Goal: Task Accomplishment & Management: Use online tool/utility

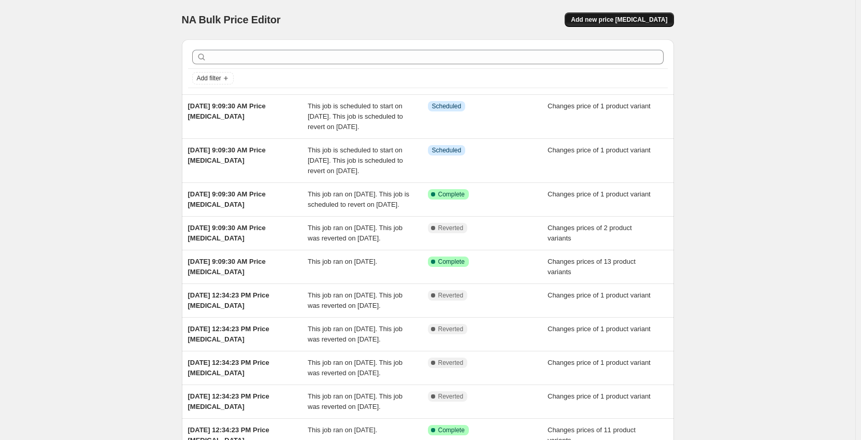
click at [621, 17] on span "Add new price [MEDICAL_DATA]" at bounding box center [619, 20] width 96 height 8
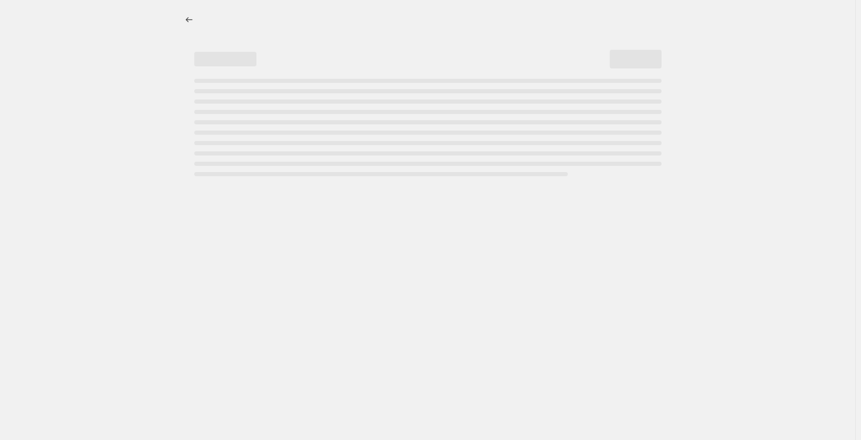
select select "percentage"
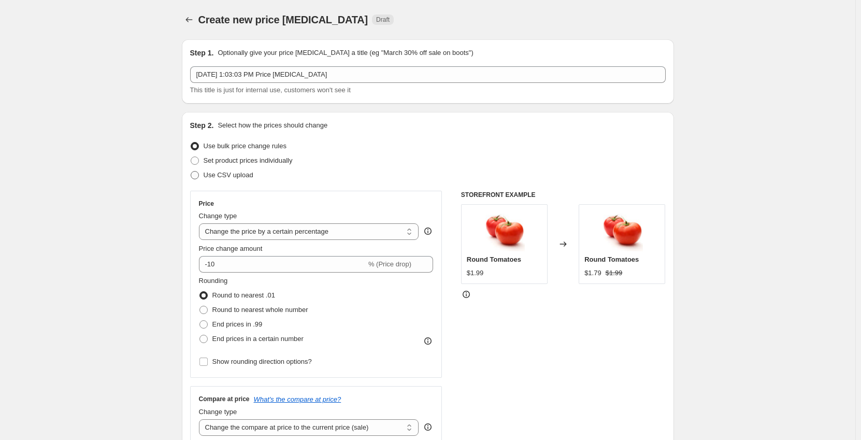
click at [249, 168] on label "Use CSV upload" at bounding box center [221, 175] width 63 height 15
click at [191, 171] on input "Use CSV upload" at bounding box center [191, 171] width 1 height 1
radio input "true"
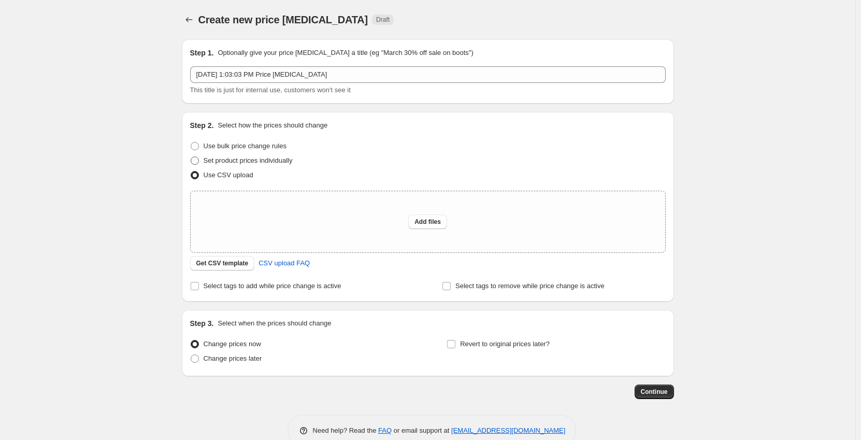
click at [249, 162] on span "Set product prices individually" at bounding box center [248, 160] width 89 height 8
click at [191, 157] on input "Set product prices individually" at bounding box center [191, 156] width 1 height 1
radio input "true"
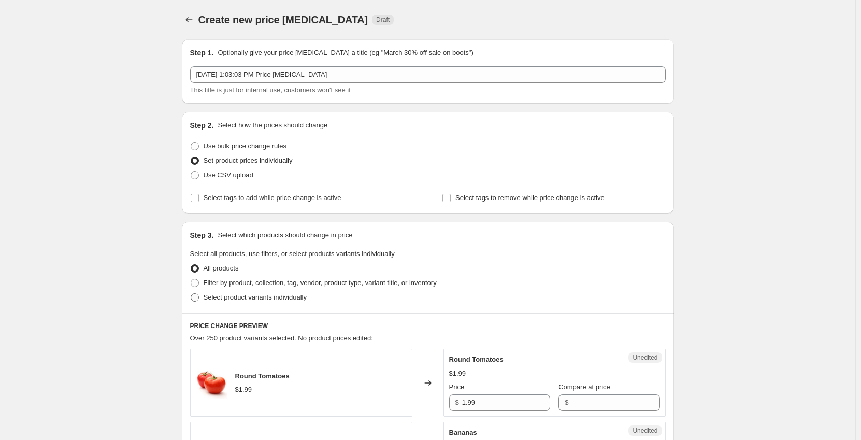
click at [214, 298] on span "Select product variants individually" at bounding box center [255, 297] width 103 height 8
click at [191, 294] on input "Select product variants individually" at bounding box center [191, 293] width 1 height 1
radio input "true"
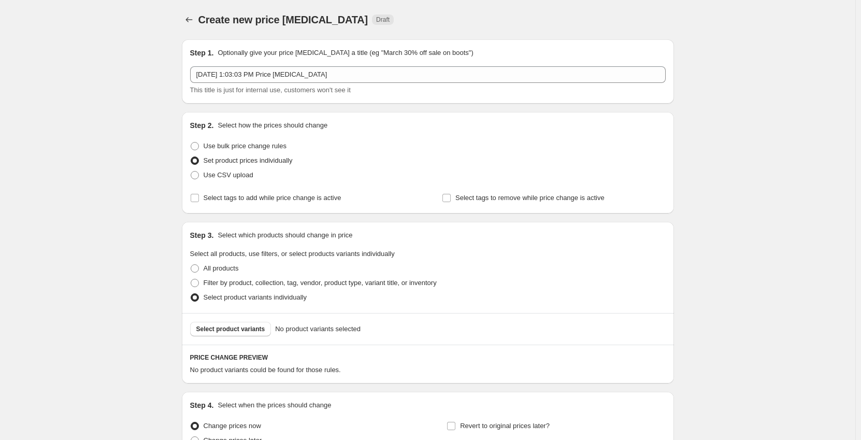
scroll to position [104, 0]
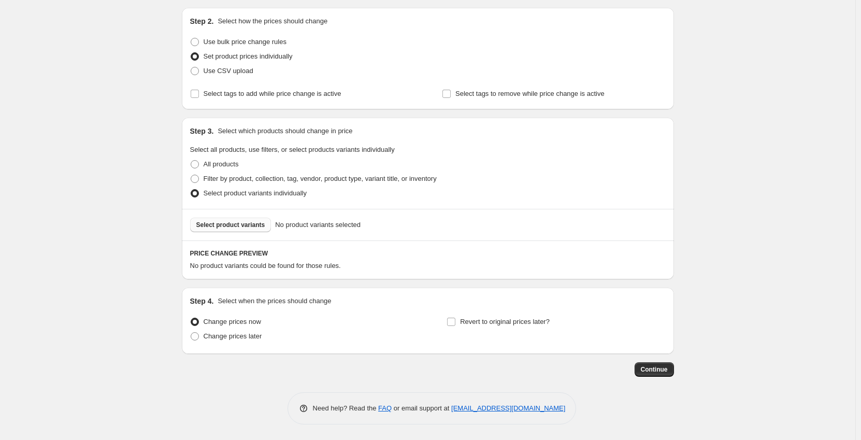
click at [236, 223] on span "Select product variants" at bounding box center [230, 225] width 69 height 8
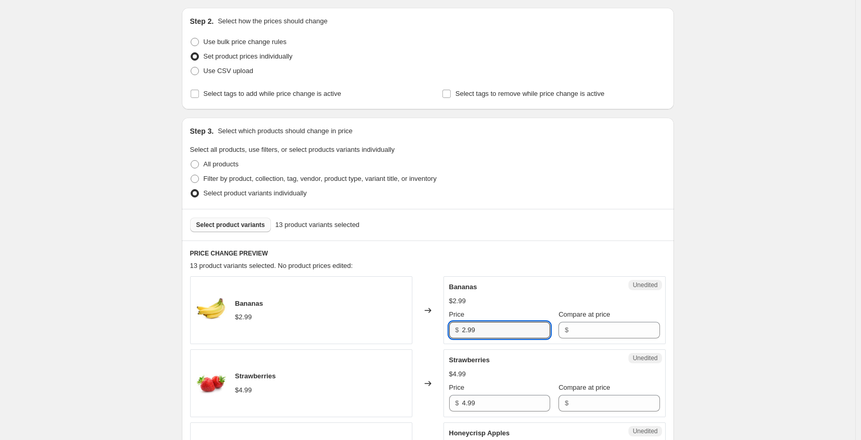
drag, startPoint x: 501, startPoint y: 336, endPoint x: 397, endPoint y: 336, distance: 104.1
click at [401, 337] on div "Bananas $2.99 Changed to Unedited Bananas $2.99 Price $ 2.99 Compare at price $" at bounding box center [427, 310] width 475 height 68
type input "2.19"
click at [577, 334] on input "Compare at price" at bounding box center [615, 330] width 88 height 17
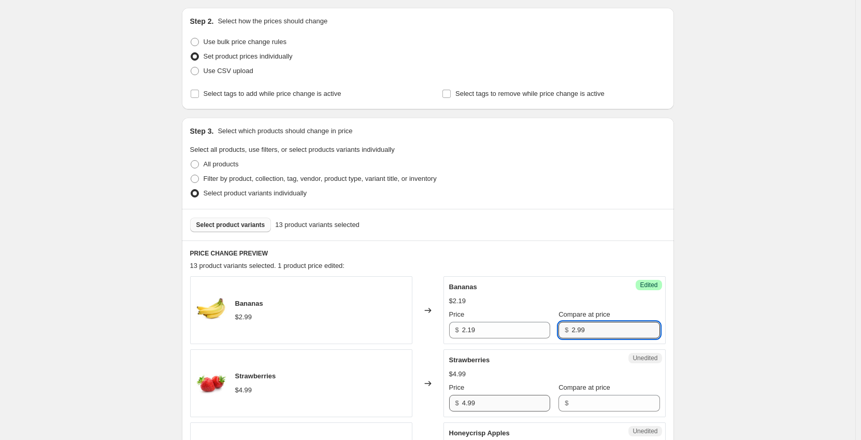
type input "2.99"
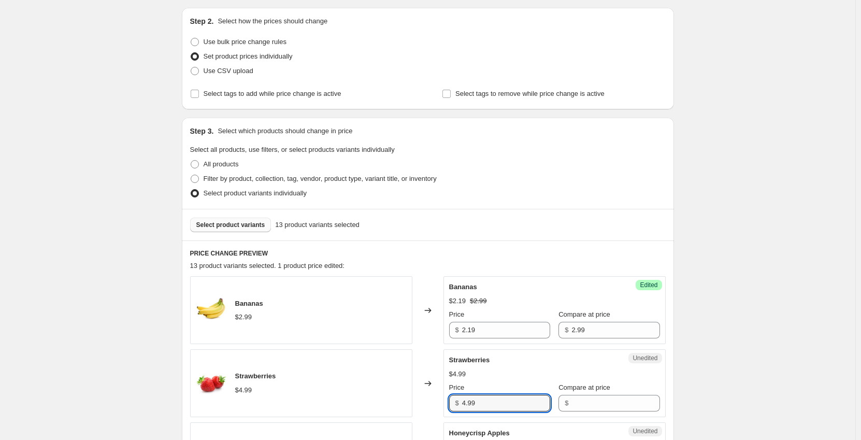
drag, startPoint x: 501, startPoint y: 399, endPoint x: 357, endPoint y: 399, distance: 144.0
click at [357, 399] on div "Strawberries $4.99 Changed to Unedited Strawberries $4.99 Price $ 4.99 Compare …" at bounding box center [427, 383] width 475 height 68
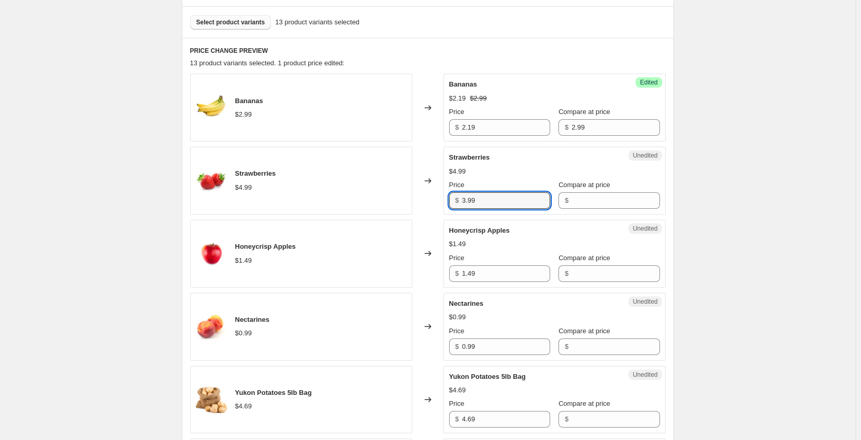
scroll to position [363, 0]
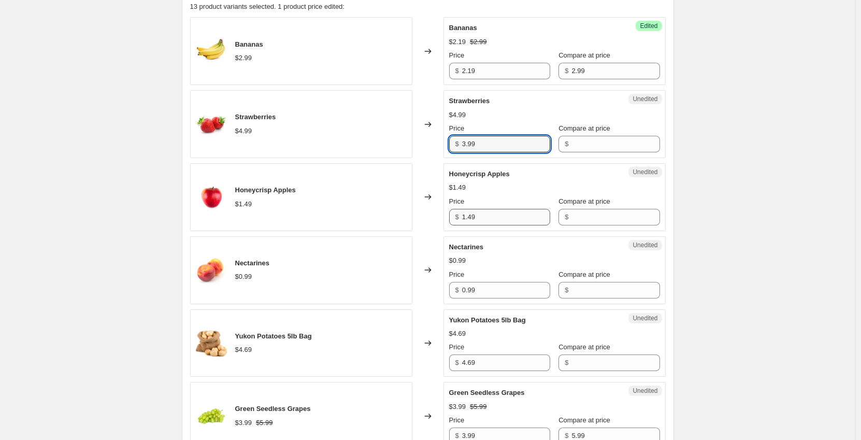
type input "3.99"
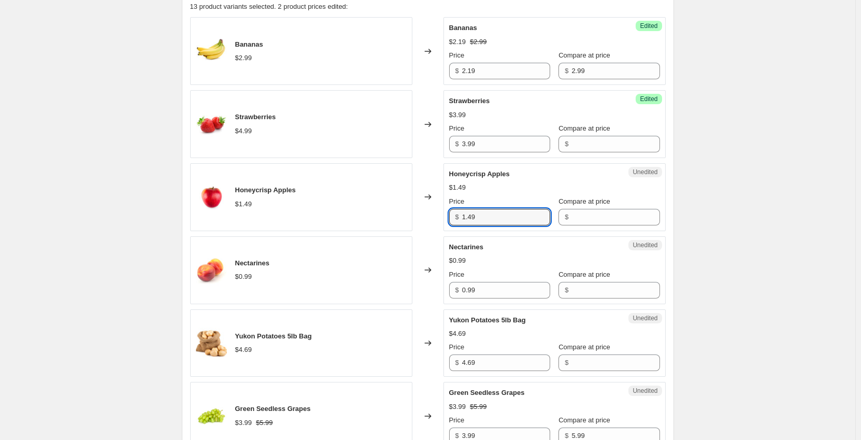
drag, startPoint x: 507, startPoint y: 213, endPoint x: 411, endPoint y: 217, distance: 96.4
click at [413, 217] on div "Honeycrisp Apples $1.49 Changed to Unedited Honeycrisp Apples $1.49 Price $ 1.4…" at bounding box center [427, 197] width 475 height 68
type input "1.99"
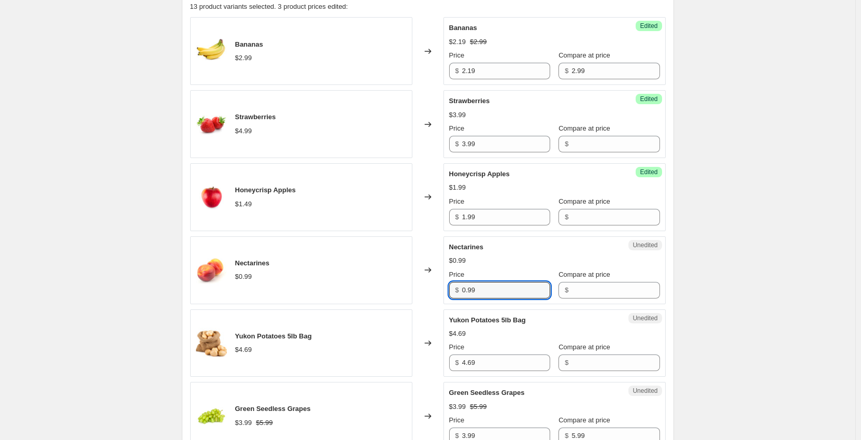
drag, startPoint x: 483, startPoint y: 289, endPoint x: 414, endPoint y: 288, distance: 69.4
click at [414, 288] on div "Nectarines $0.99 Changed to Unedited Nectarines $0.99 Price $ 0.99 Compare at p…" at bounding box center [427, 270] width 475 height 68
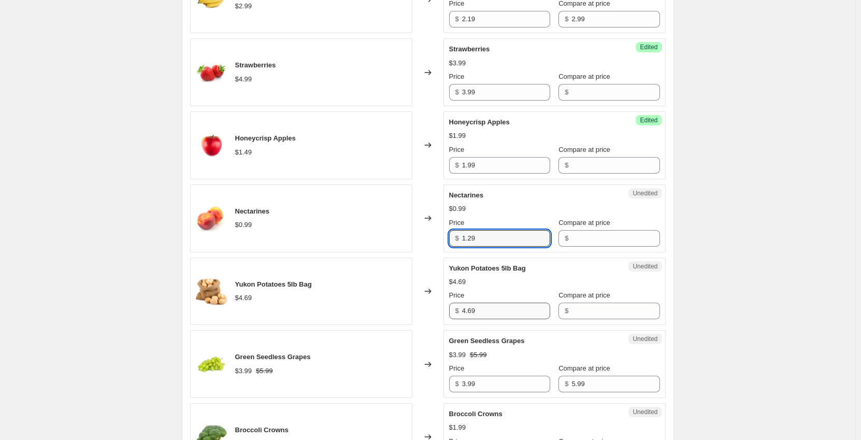
type input "1.29"
drag, startPoint x: 489, startPoint y: 312, endPoint x: 437, endPoint y: 313, distance: 51.8
click at [437, 313] on div "Yukon Potatoes 5lb Bag $4.69 Changed to Unedited Yukon Potatoes 5lb Bag $4.69 P…" at bounding box center [427, 291] width 475 height 68
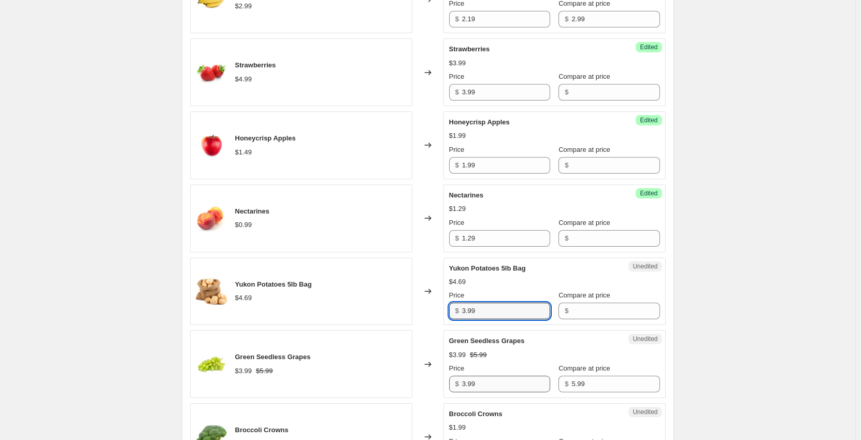
type input "3.99"
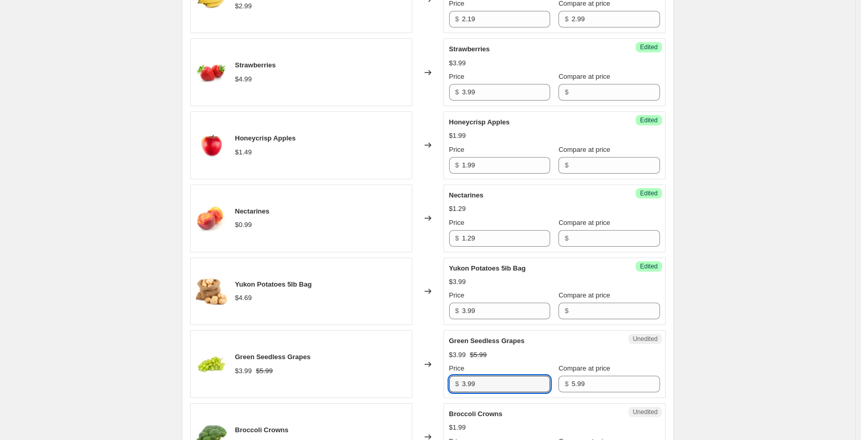
drag, startPoint x: 504, startPoint y: 383, endPoint x: 402, endPoint y: 378, distance: 102.1
click at [403, 378] on div "Green Seedless Grapes $3.99 $5.99 Changed to Unedited Green Seedless Grapes $3.…" at bounding box center [427, 364] width 475 height 68
type input "2.99"
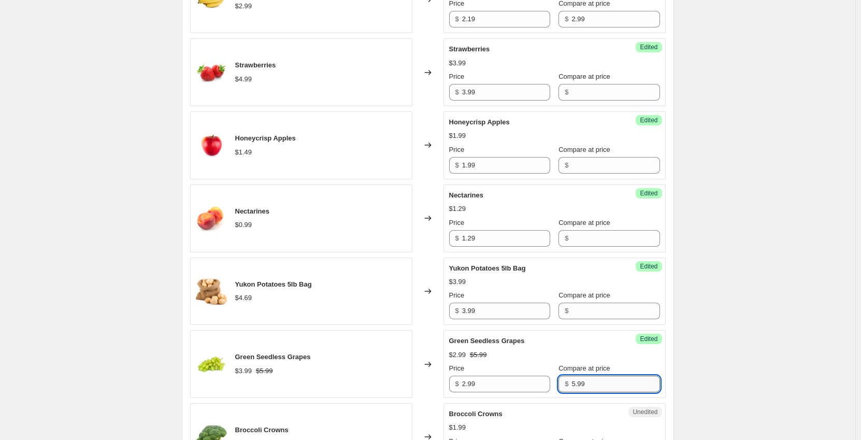
click at [571, 384] on input "5.99" at bounding box center [615, 383] width 88 height 17
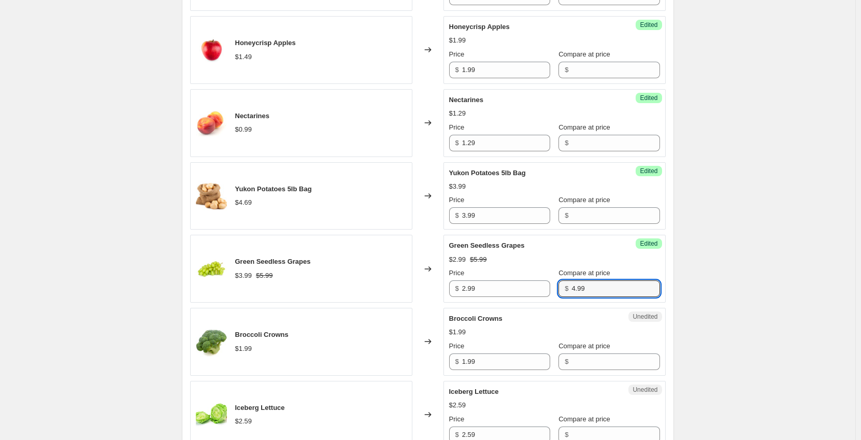
scroll to position [518, 0]
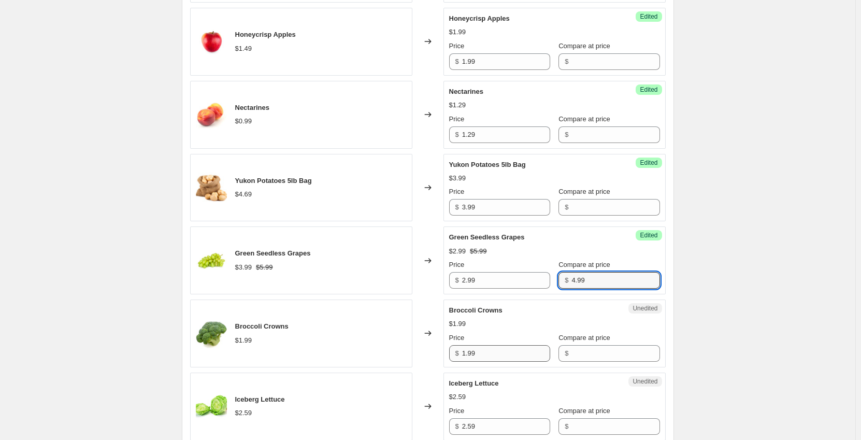
type input "4.99"
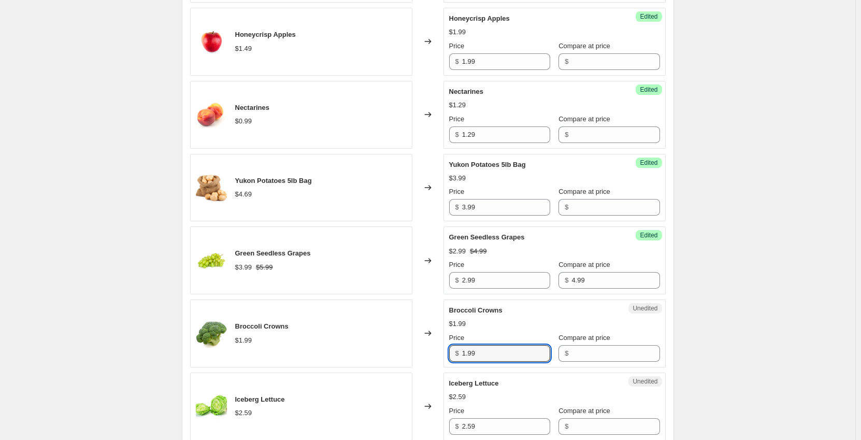
drag, startPoint x: 485, startPoint y: 356, endPoint x: 436, endPoint y: 357, distance: 49.7
click at [436, 357] on div "Broccoli Crowns $1.99 Changed to Unedited Broccoli Crowns $1.99 Price $ 1.99 Co…" at bounding box center [427, 333] width 475 height 68
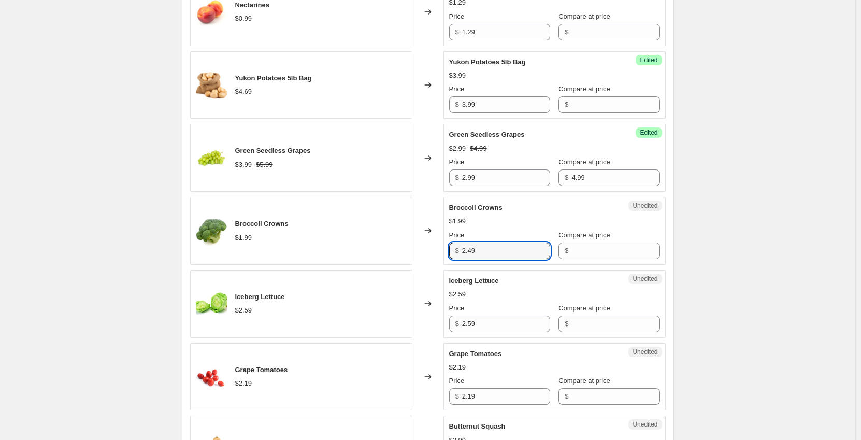
scroll to position [622, 0]
type input "2.49"
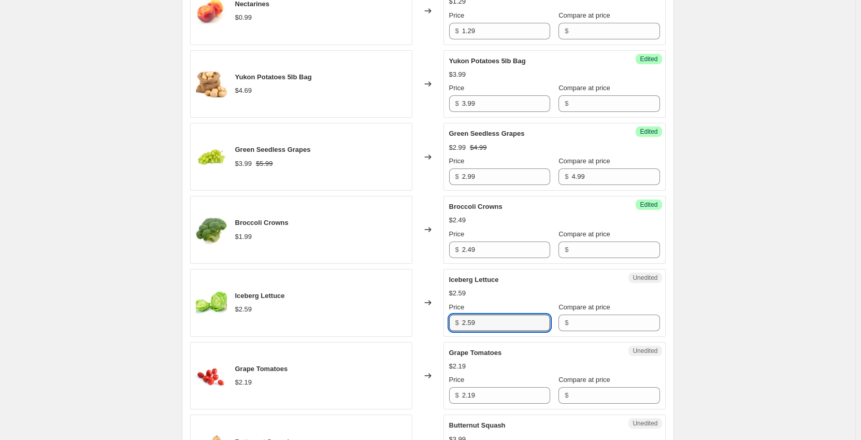
drag, startPoint x: 486, startPoint y: 320, endPoint x: 434, endPoint y: 326, distance: 52.6
click at [434, 326] on div "Iceberg Lettuce $2.59 Changed to Unedited Iceberg Lettuce $2.59 Price $ 2.59 Co…" at bounding box center [427, 303] width 475 height 68
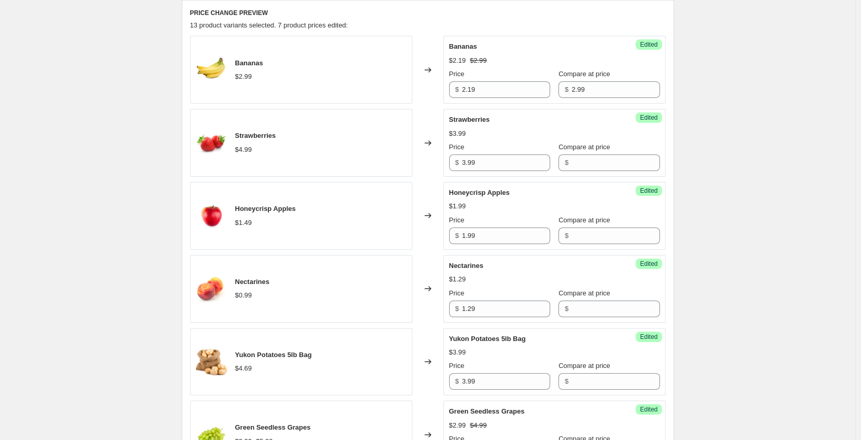
scroll to position [363, 0]
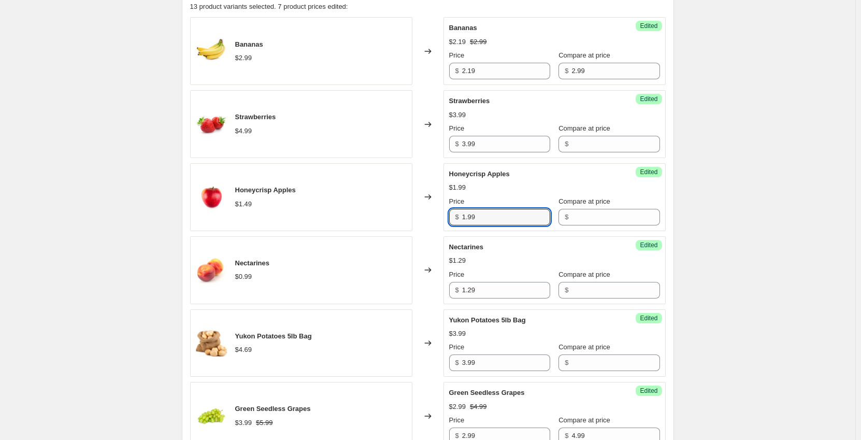
drag, startPoint x: 480, startPoint y: 214, endPoint x: 433, endPoint y: 220, distance: 46.4
click at [434, 219] on div "Honeycrisp Apples $1.49 Changed to Success Edited Honeycrisp Apples $1.99 Price…" at bounding box center [427, 197] width 475 height 68
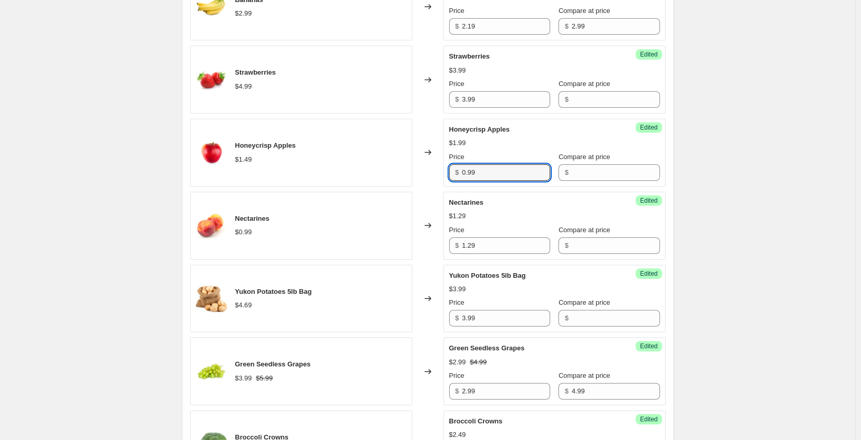
scroll to position [518, 0]
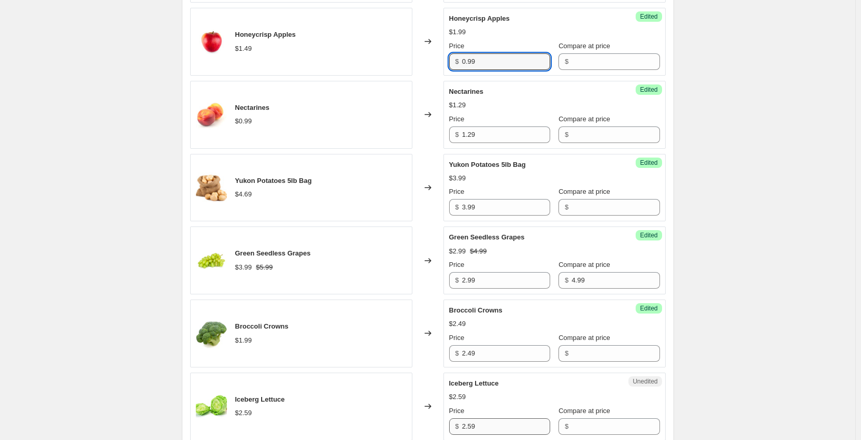
type input "0.99"
click at [440, 428] on div "Iceberg Lettuce $2.59 Changed to Unedited Iceberg Lettuce $2.59 Price $ 2.59 Co…" at bounding box center [427, 406] width 475 height 68
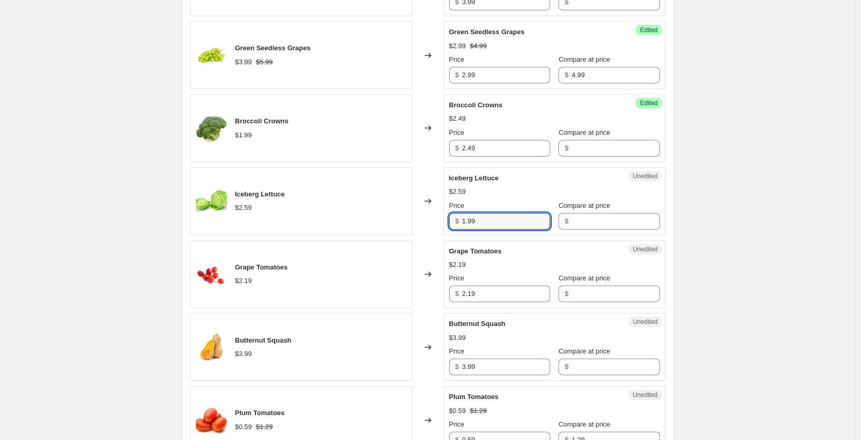
scroll to position [726, 0]
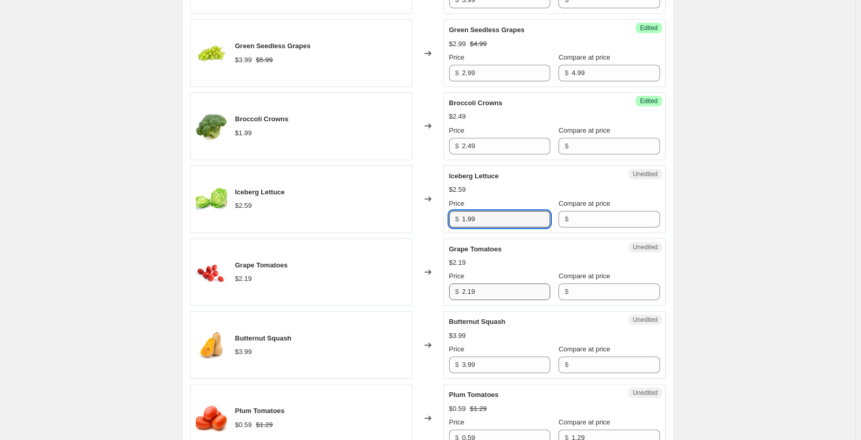
type input "1.99"
click at [499, 289] on input "2.19" at bounding box center [506, 291] width 88 height 17
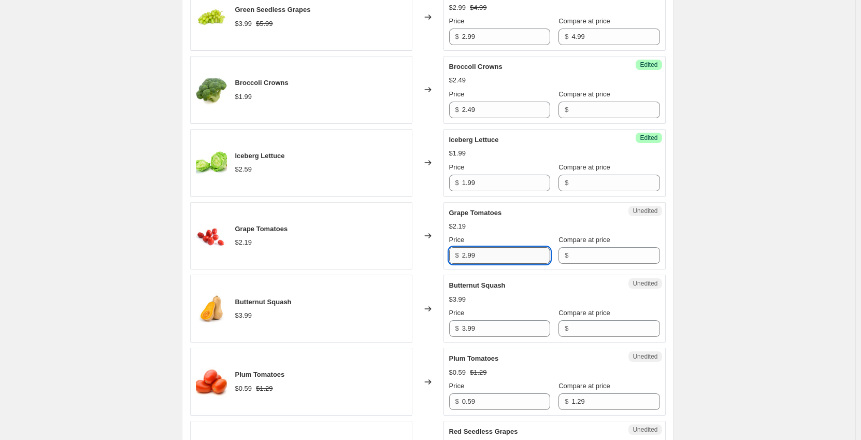
scroll to position [777, 0]
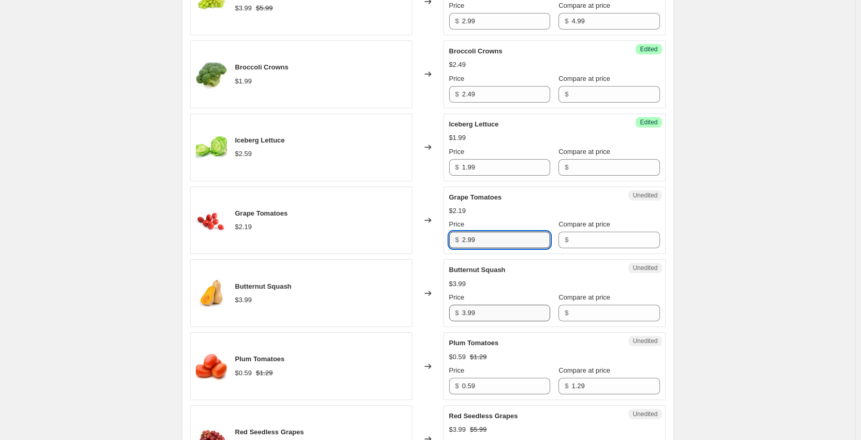
type input "2.99"
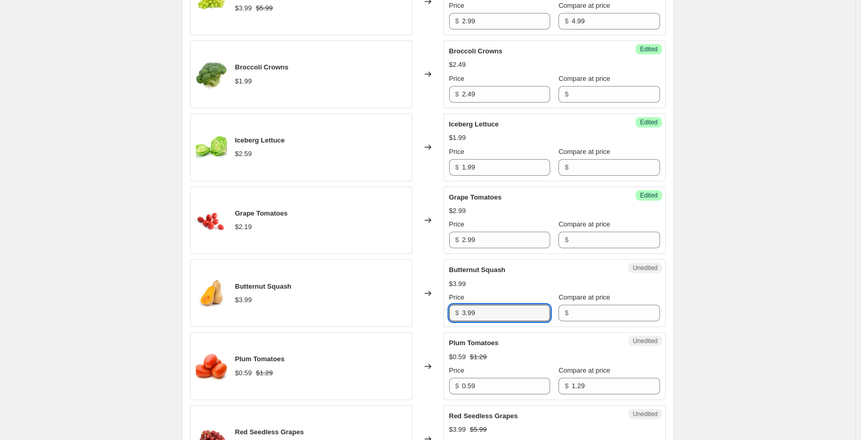
drag, startPoint x: 485, startPoint y: 309, endPoint x: 433, endPoint y: 312, distance: 51.4
click at [433, 312] on div "Butternut Squash $3.99 Changed to Unedited Butternut Squash $3.99 Price $ 3.99 …" at bounding box center [427, 293] width 475 height 68
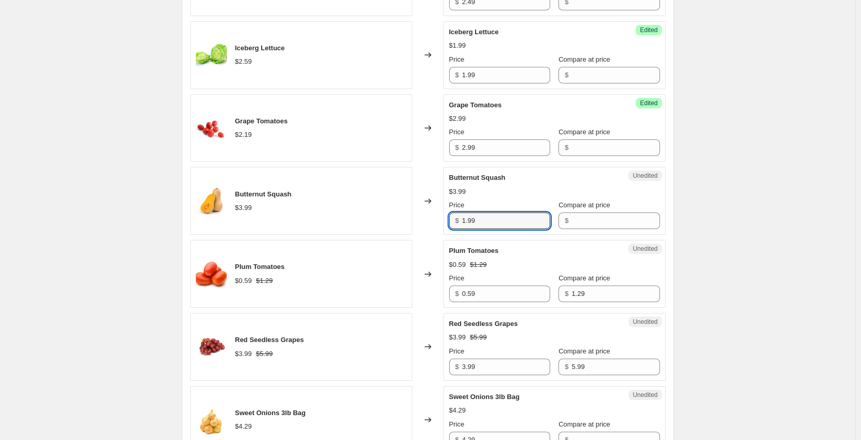
scroll to position [881, 0]
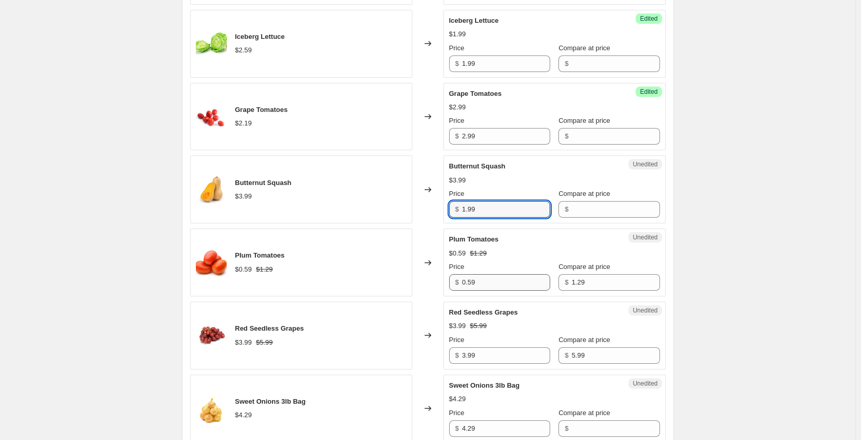
type input "1.99"
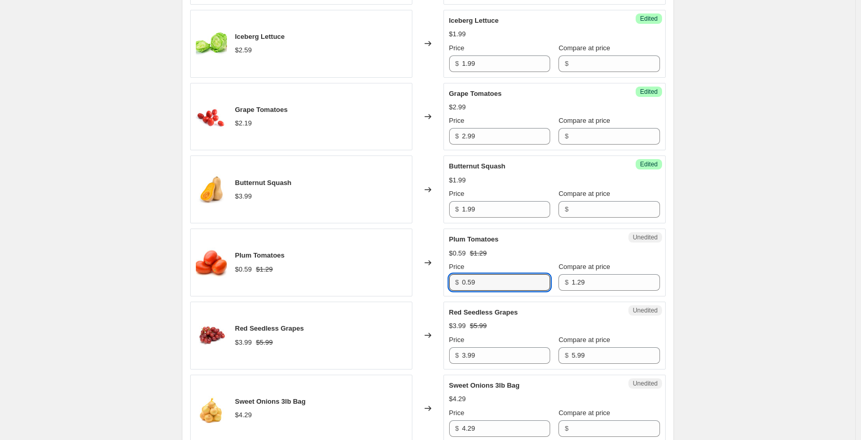
drag, startPoint x: 487, startPoint y: 287, endPoint x: 432, endPoint y: 281, distance: 54.7
click at [432, 281] on div "Plum Tomatoes $0.59 $1.29 Changed to Unedited Plum Tomatoes $0.59 $1.29 Price $…" at bounding box center [427, 262] width 475 height 68
type input "0.69"
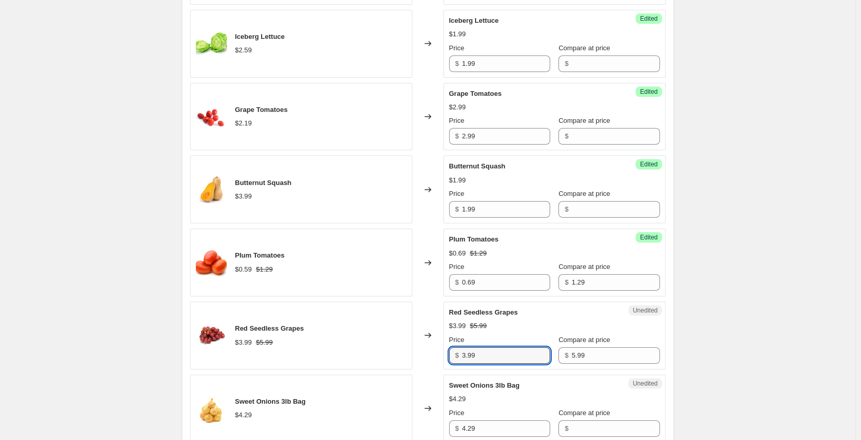
drag, startPoint x: 477, startPoint y: 351, endPoint x: 440, endPoint y: 350, distance: 37.3
click at [440, 350] on div "Red Seedless Grapes $3.99 $5.99 Changed to Unedited Red Seedless Grapes $3.99 $…" at bounding box center [427, 335] width 475 height 68
type input "2.99"
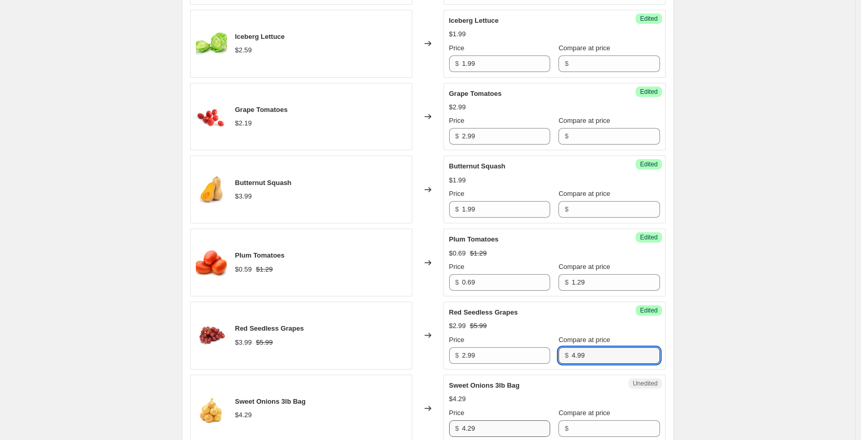
type input "4.99"
click at [502, 428] on input "4.29" at bounding box center [506, 428] width 88 height 17
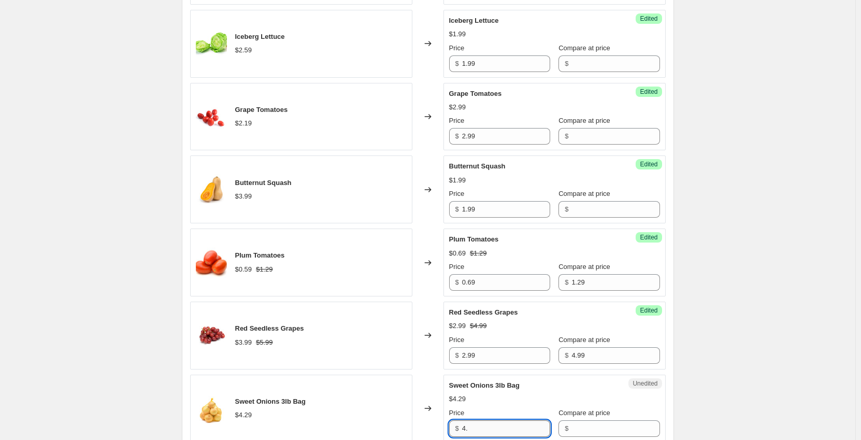
type input "4"
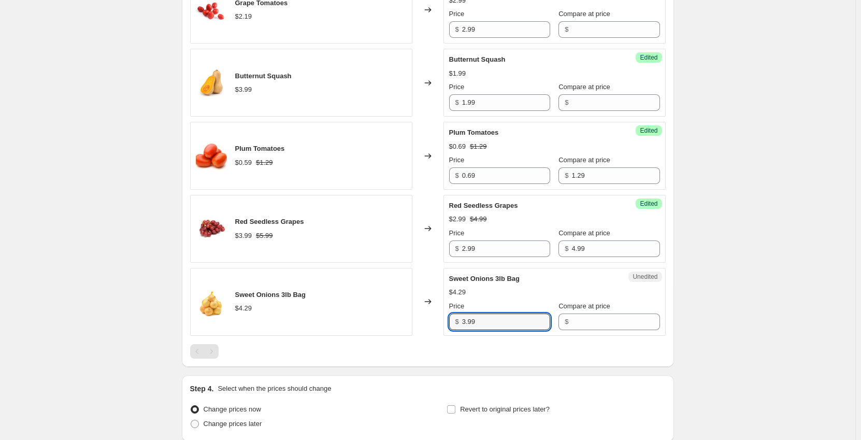
scroll to position [1075, 0]
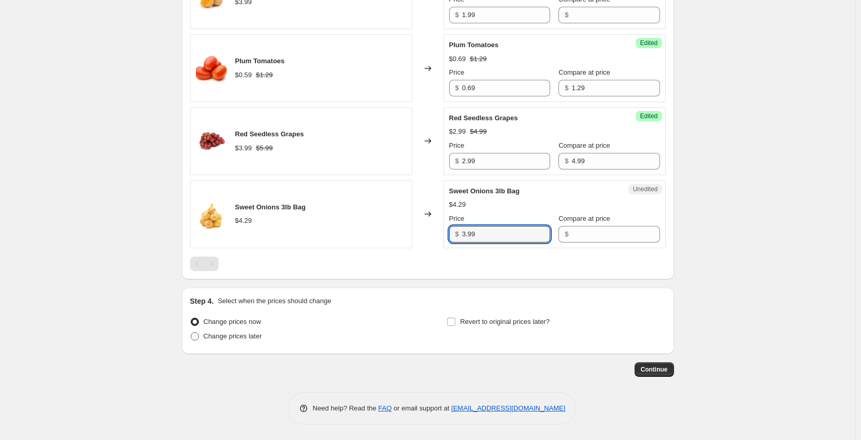
type input "3.99"
click at [234, 338] on span "Change prices later" at bounding box center [233, 336] width 59 height 8
click at [191, 332] on input "Change prices later" at bounding box center [191, 332] width 1 height 1
radio input "true"
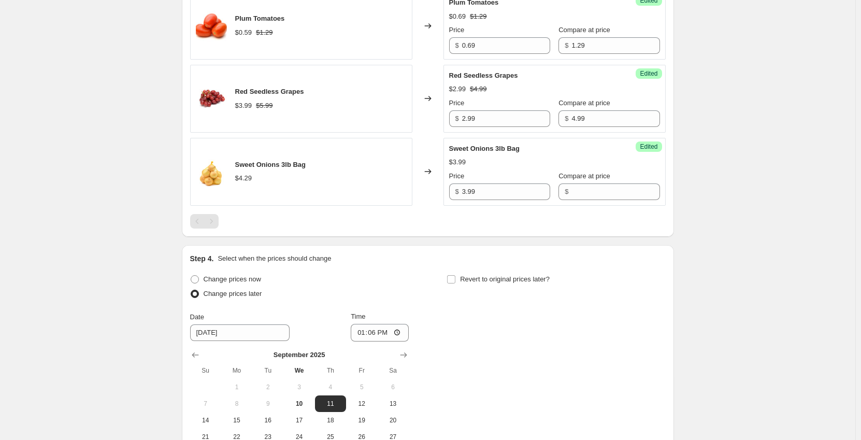
scroll to position [1179, 0]
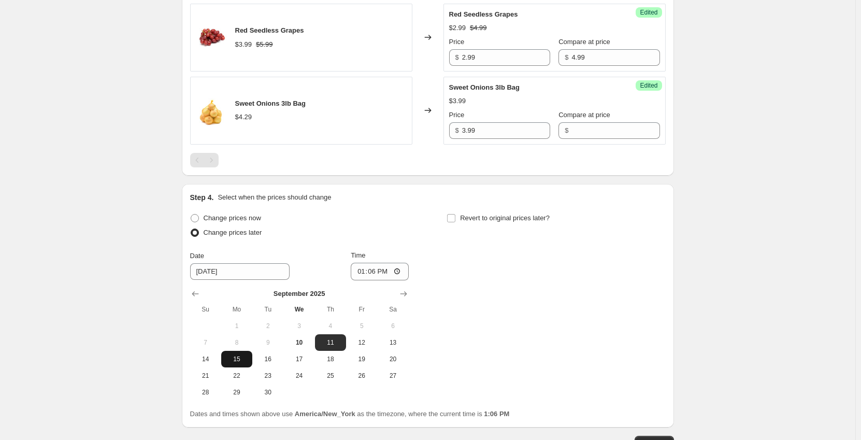
click at [241, 361] on span "15" at bounding box center [236, 359] width 23 height 8
type input "[DATE]"
click at [365, 273] on input "13:06" at bounding box center [380, 272] width 58 height 18
type input "00:01"
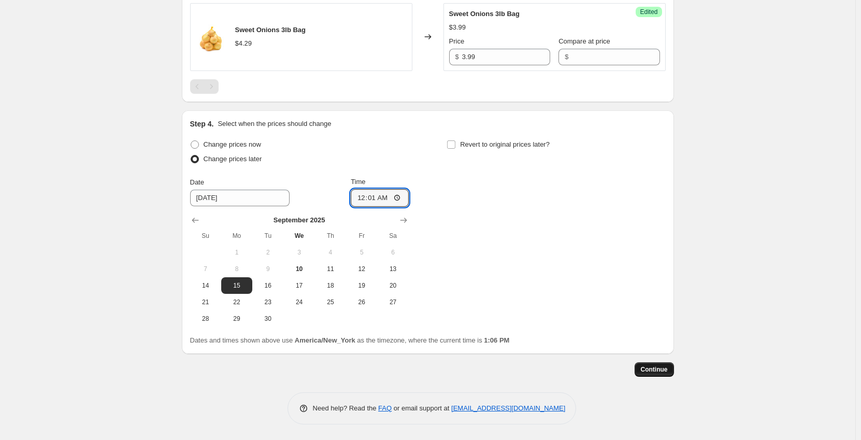
click at [660, 365] on button "Continue" at bounding box center [653, 369] width 39 height 15
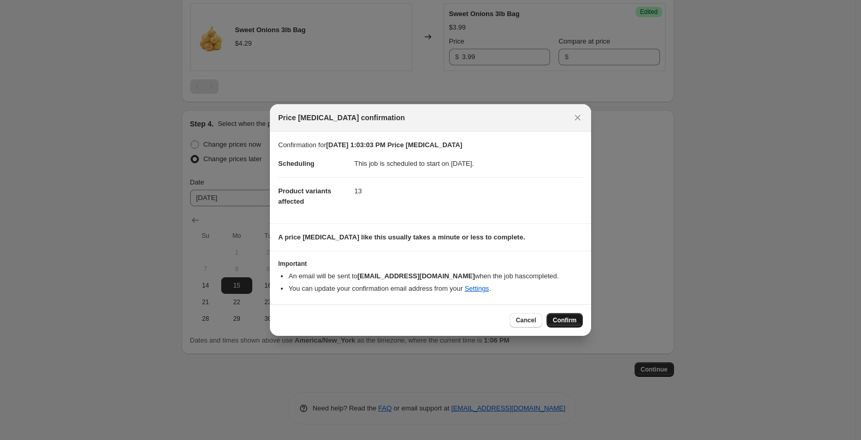
click at [578, 318] on button "Confirm" at bounding box center [564, 320] width 36 height 15
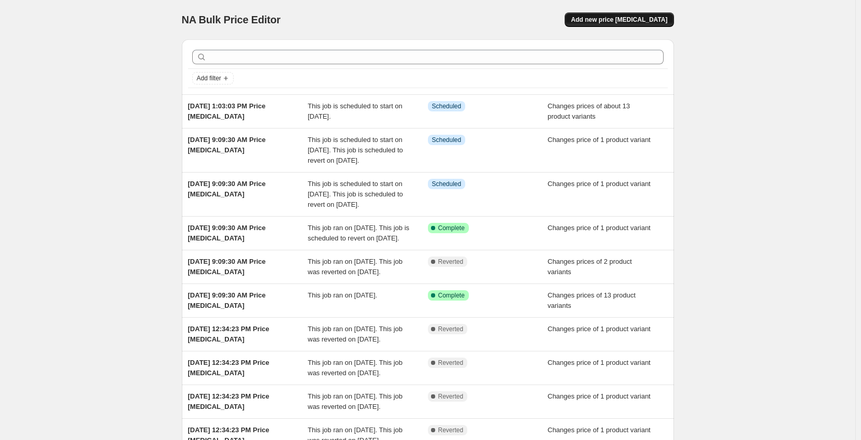
click at [628, 18] on span "Add new price [MEDICAL_DATA]" at bounding box center [619, 20] width 96 height 8
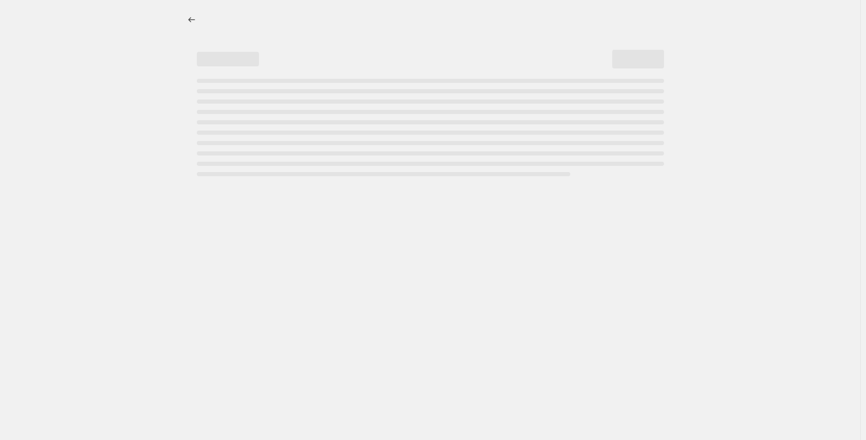
select select "percentage"
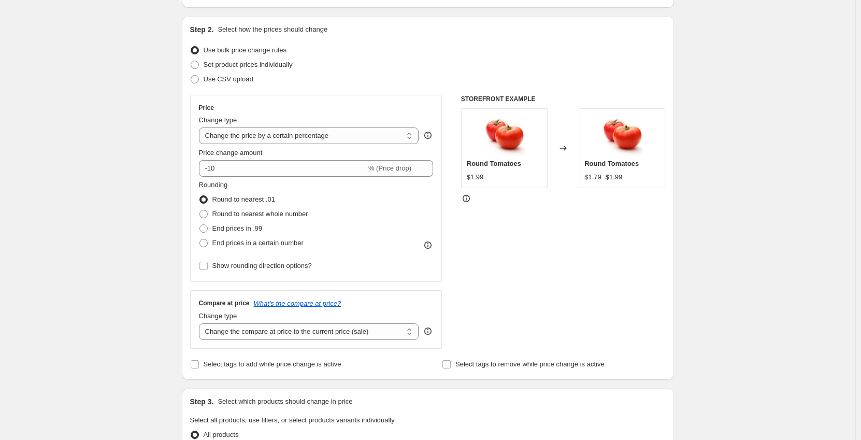
scroll to position [104, 0]
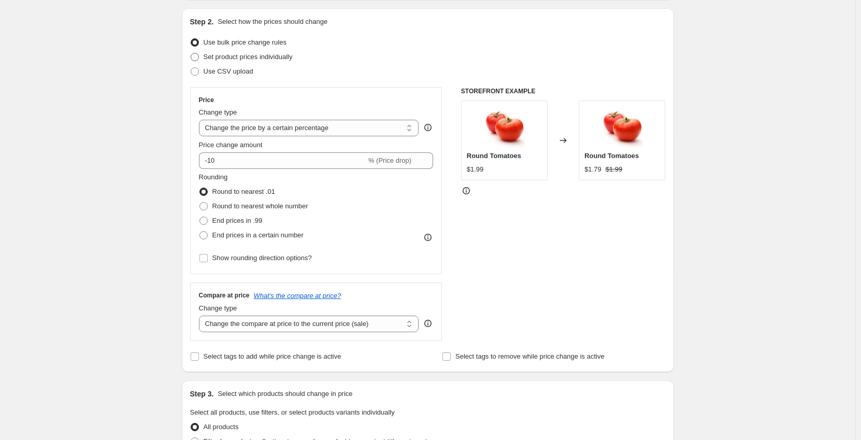
click at [226, 56] on span "Set product prices individually" at bounding box center [248, 57] width 89 height 8
click at [191, 53] on input "Set product prices individually" at bounding box center [191, 53] width 1 height 1
radio input "true"
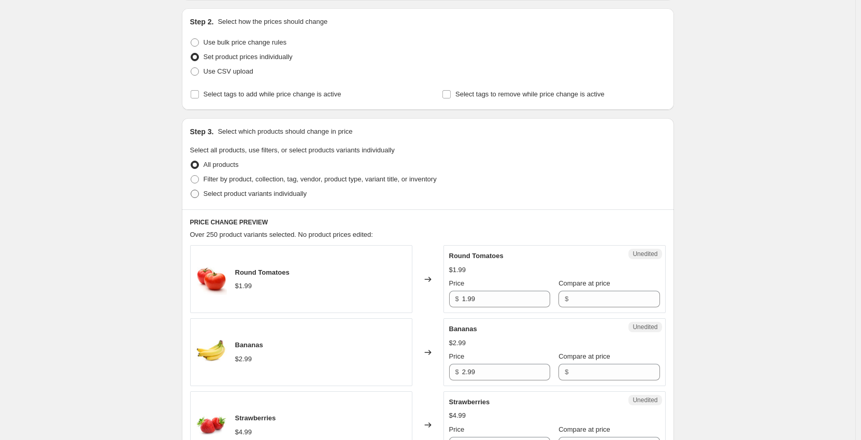
click at [228, 193] on span "Select product variants individually" at bounding box center [255, 194] width 103 height 8
click at [191, 190] on input "Select product variants individually" at bounding box center [191, 190] width 1 height 1
radio input "true"
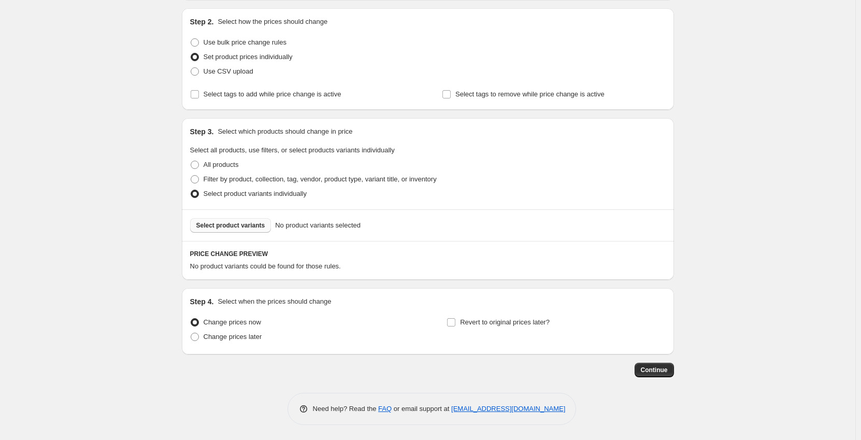
click at [223, 228] on span "Select product variants" at bounding box center [230, 225] width 69 height 8
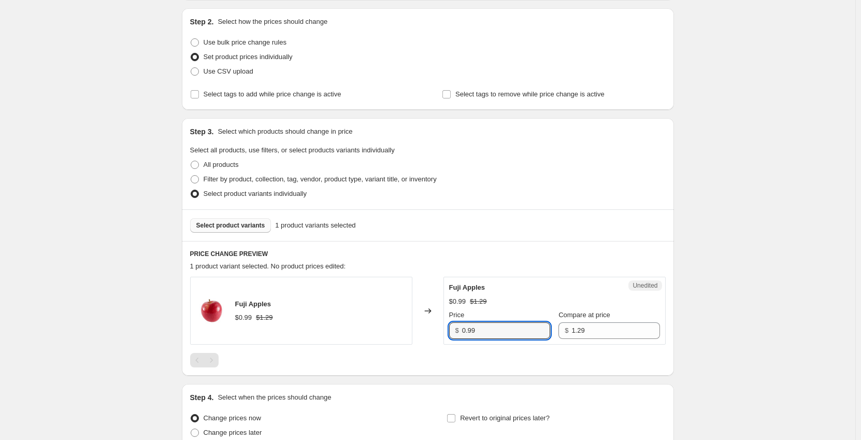
drag, startPoint x: 497, startPoint y: 327, endPoint x: 450, endPoint y: 328, distance: 47.7
click at [450, 328] on div "Unedited Fuji Apples $0.99 $1.29 Price $ 0.99 Compare at price $ 1.29" at bounding box center [554, 311] width 222 height 68
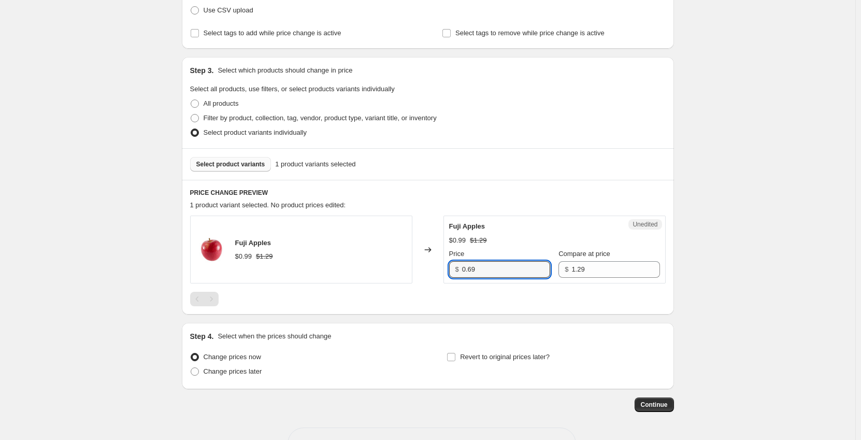
scroll to position [200, 0]
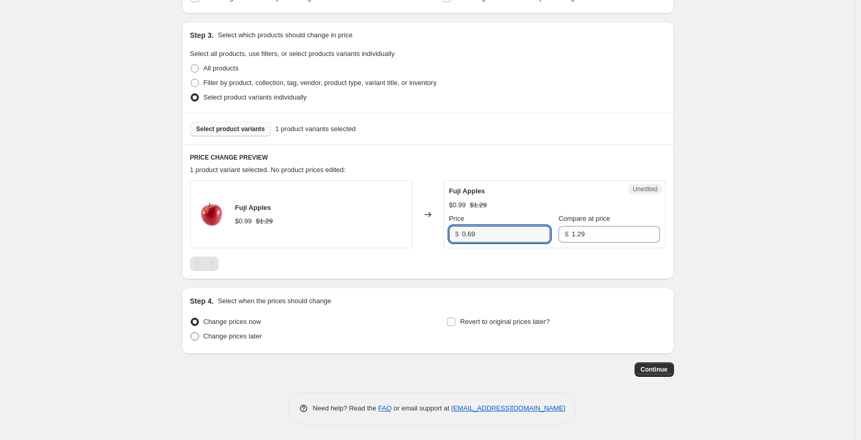
type input "0.69"
click at [243, 338] on span "Change prices later" at bounding box center [233, 336] width 59 height 8
click at [191, 332] on input "Change prices later" at bounding box center [191, 332] width 1 height 1
radio input "true"
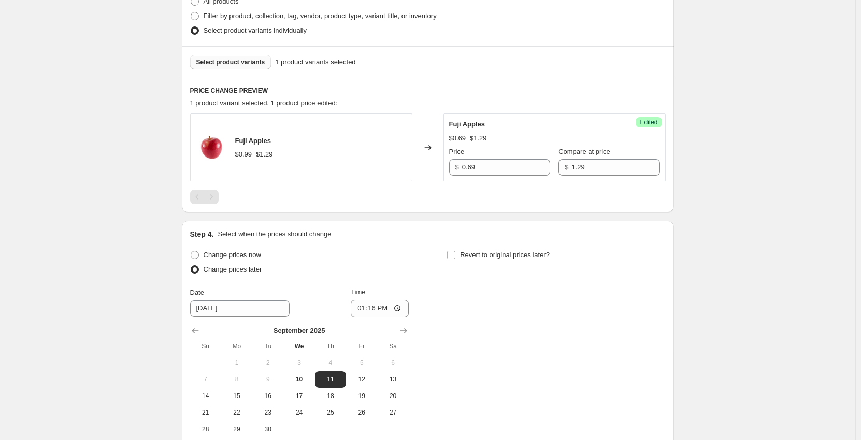
scroll to position [355, 0]
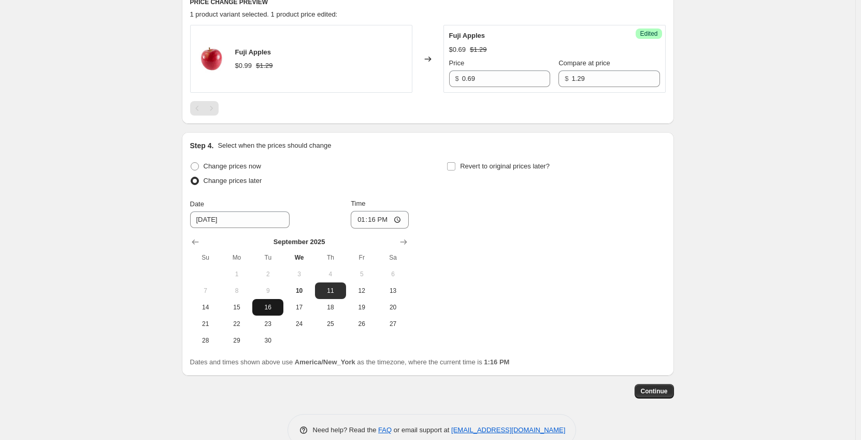
drag, startPoint x: 270, startPoint y: 310, endPoint x: 339, endPoint y: 250, distance: 91.4
click at [271, 310] on span "16" at bounding box center [267, 307] width 23 height 8
type input "9/16/2025"
click at [361, 218] on input "13:16" at bounding box center [380, 220] width 58 height 18
type input "00:01"
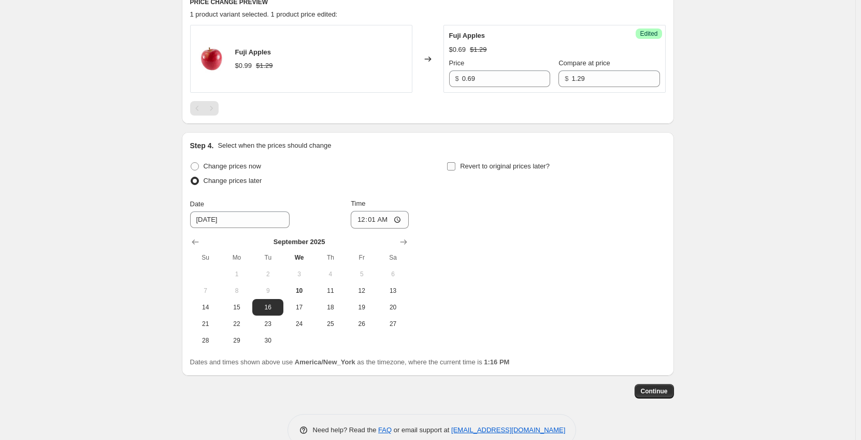
click at [453, 167] on input "Revert to original prices later?" at bounding box center [451, 166] width 8 height 8
checkbox input "true"
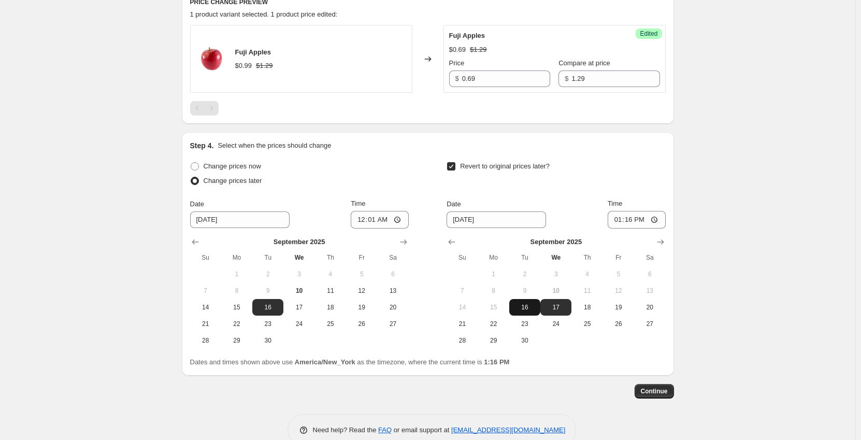
click at [520, 314] on button "16" at bounding box center [524, 307] width 31 height 17
type input "9/16/2025"
click at [615, 219] on input "13:16" at bounding box center [636, 220] width 58 height 18
type input "23:59"
click at [664, 392] on span "Continue" at bounding box center [654, 391] width 27 height 8
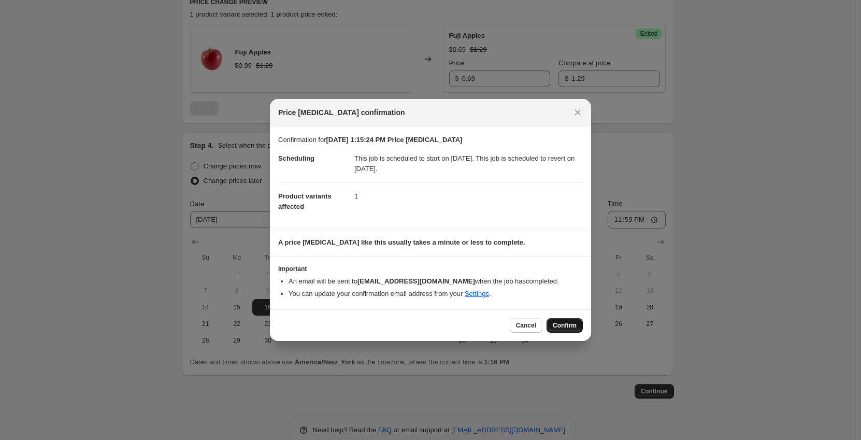
click at [564, 328] on span "Confirm" at bounding box center [565, 325] width 24 height 8
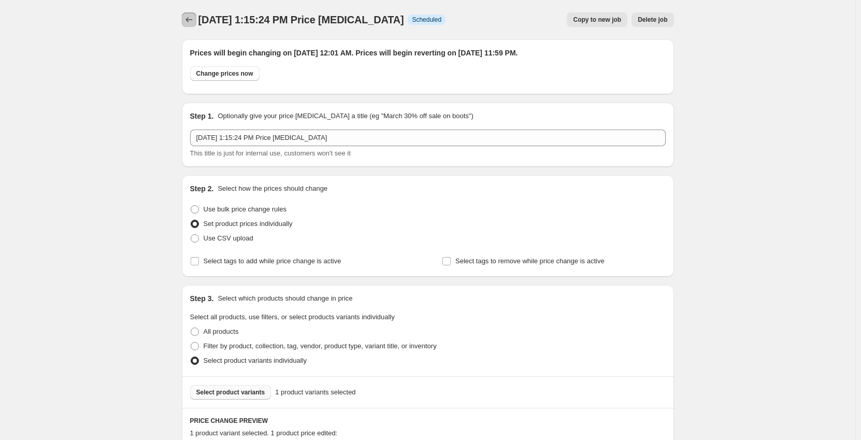
click at [190, 23] on icon "Price change jobs" at bounding box center [189, 20] width 10 height 10
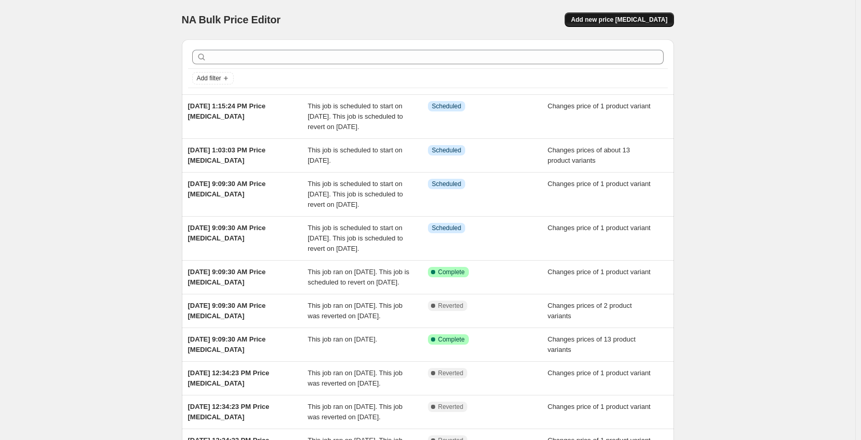
click at [656, 20] on span "Add new price [MEDICAL_DATA]" at bounding box center [619, 20] width 96 height 8
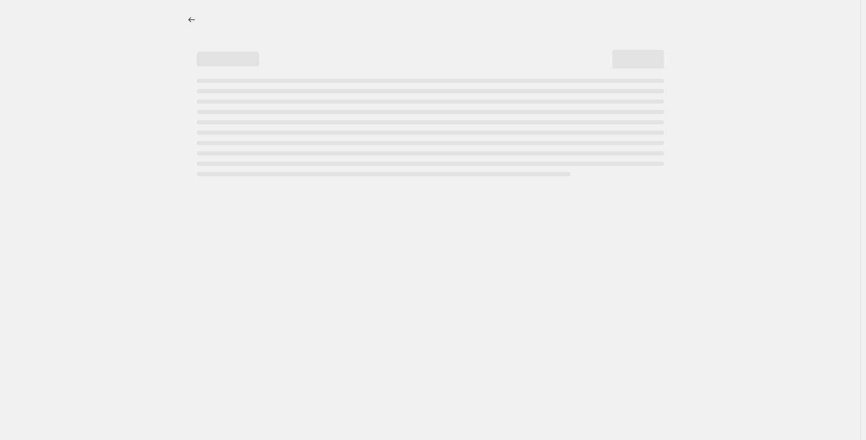
select select "percentage"
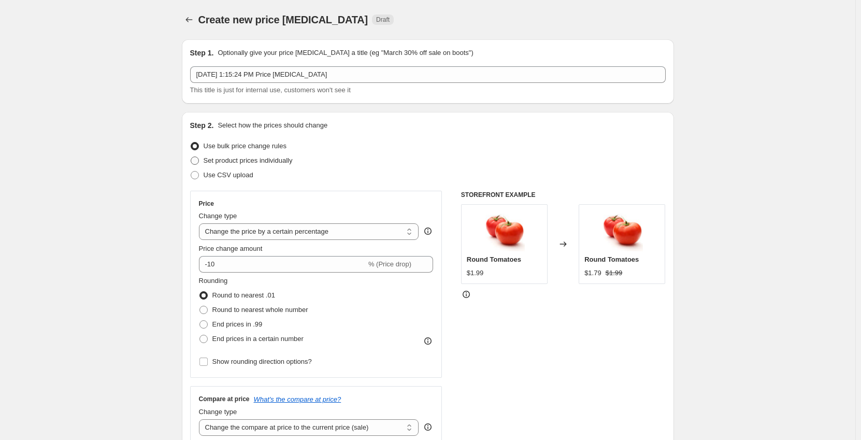
click at [228, 160] on span "Set product prices individually" at bounding box center [248, 160] width 89 height 8
click at [191, 157] on input "Set product prices individually" at bounding box center [191, 156] width 1 height 1
radio input "true"
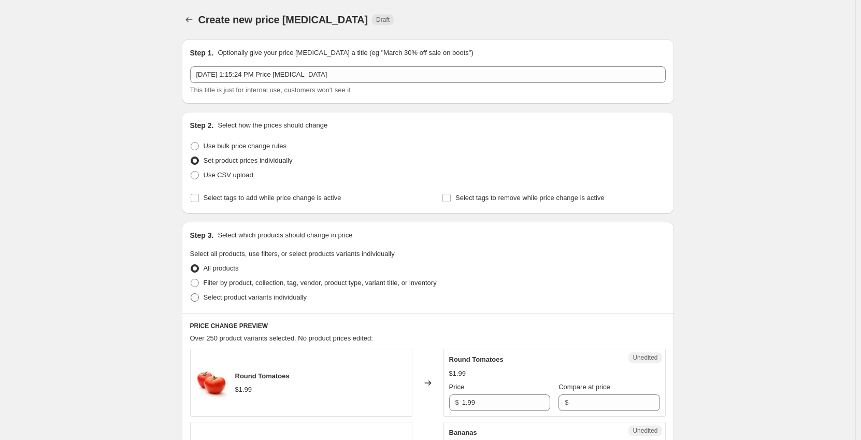
click at [238, 299] on span "Select product variants individually" at bounding box center [255, 297] width 103 height 8
click at [191, 294] on input "Select product variants individually" at bounding box center [191, 293] width 1 height 1
radio input "true"
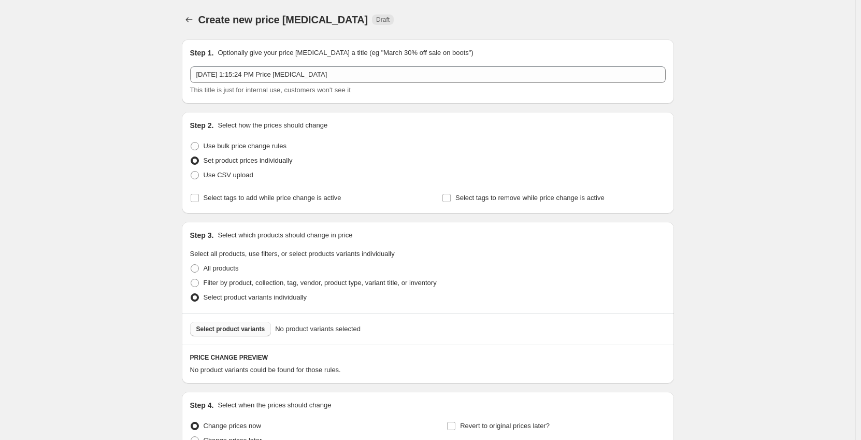
click at [243, 332] on button "Select product variants" at bounding box center [230, 329] width 81 height 15
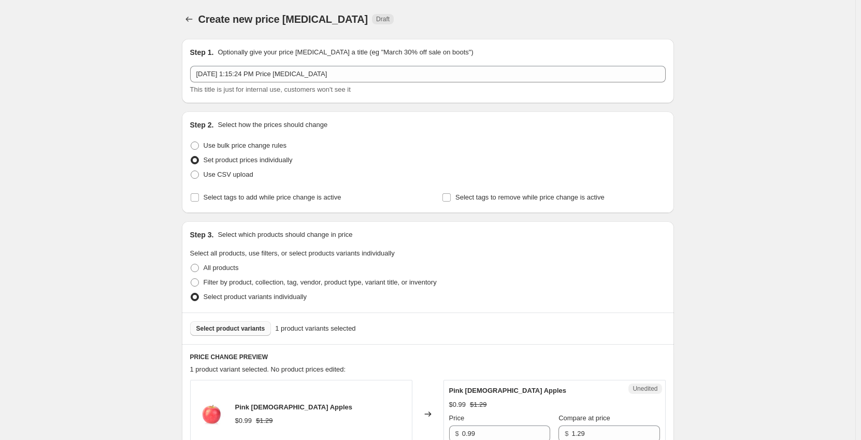
scroll to position [155, 0]
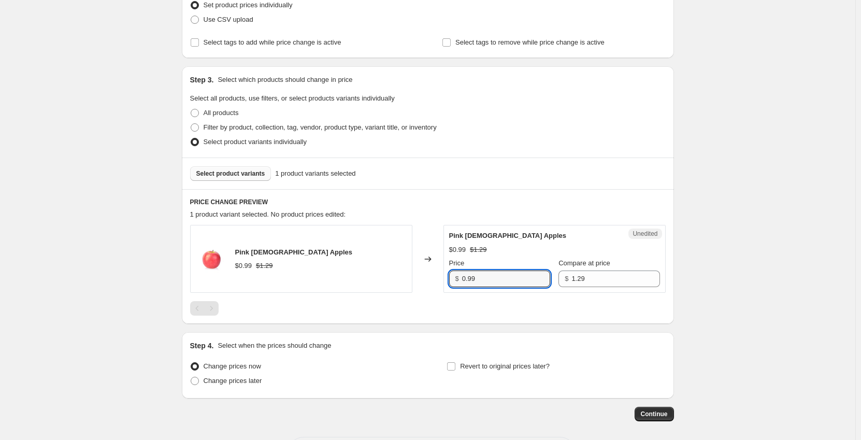
drag, startPoint x: 479, startPoint y: 280, endPoint x: 404, endPoint y: 285, distance: 74.8
click at [406, 286] on div "Pink Lady Apples $0.99 $1.29 Changed to Unedited Pink Lady Apples $0.99 $1.29 P…" at bounding box center [427, 259] width 475 height 68
type input "0.69"
click at [240, 379] on span "Change prices later" at bounding box center [233, 380] width 59 height 8
click at [191, 377] on input "Change prices later" at bounding box center [191, 376] width 1 height 1
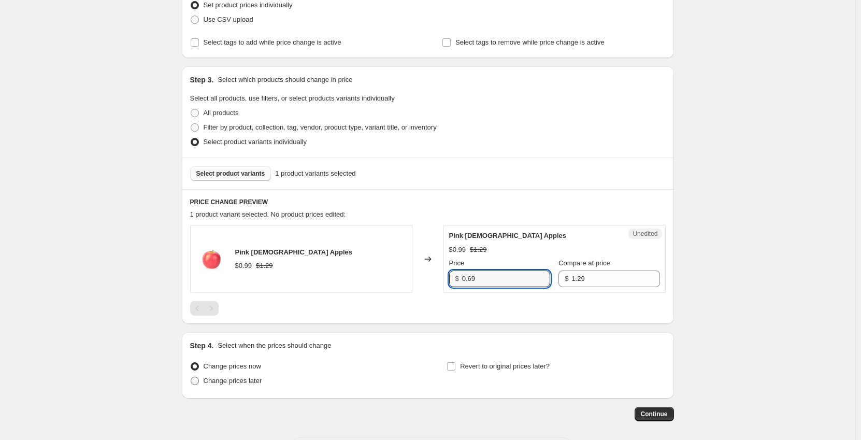
radio input "true"
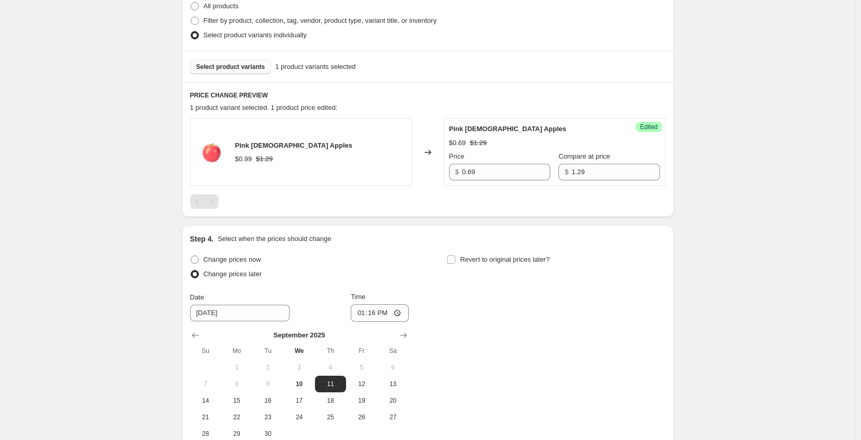
scroll to position [363, 0]
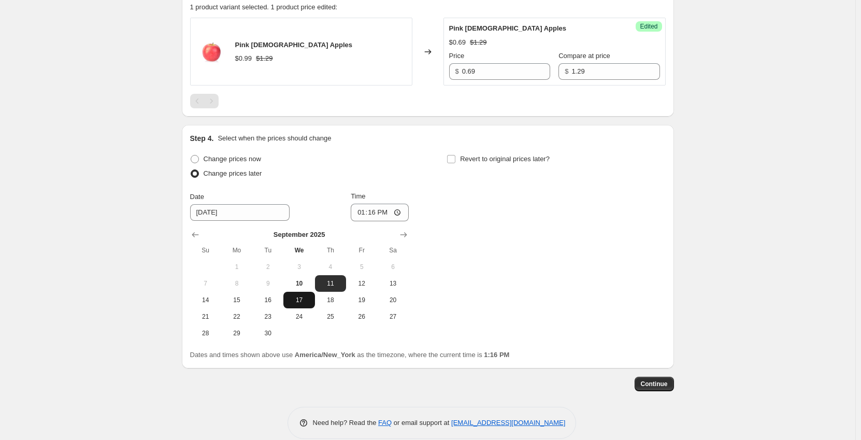
click at [301, 297] on span "17" at bounding box center [298, 300] width 23 height 8
type input "9/17/2025"
click at [364, 211] on input "13:16" at bounding box center [380, 213] width 58 height 18
type input "00:01"
click at [455, 159] on input "Revert to original prices later?" at bounding box center [451, 159] width 8 height 8
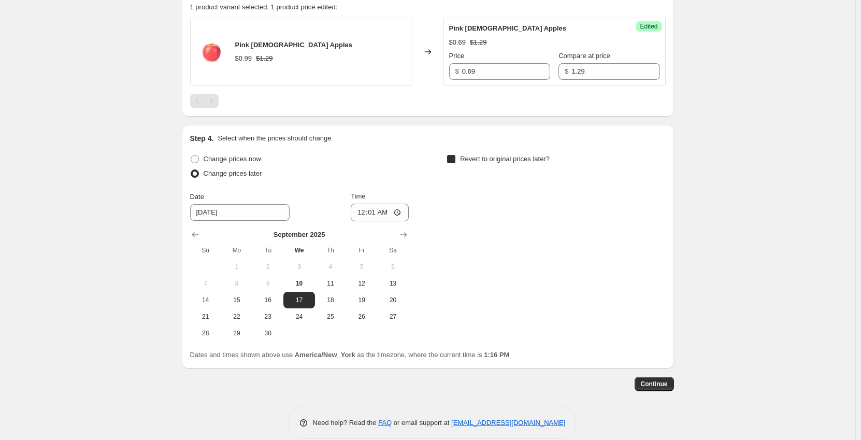
checkbox input "true"
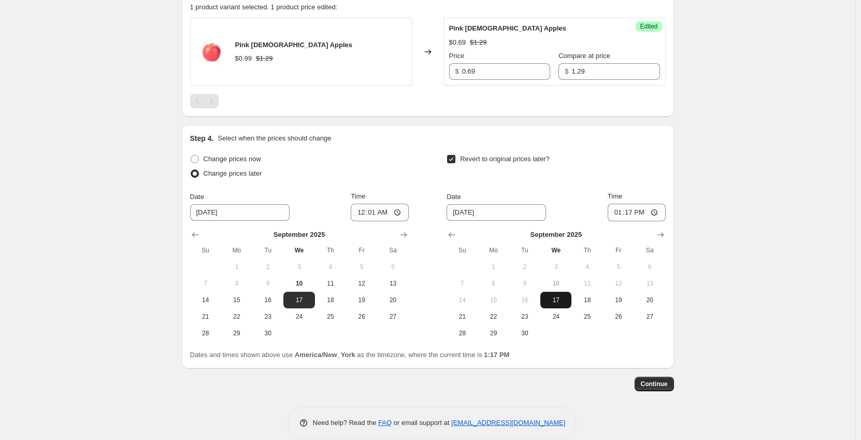
click at [562, 301] on span "17" at bounding box center [555, 300] width 23 height 8
click at [620, 212] on input "13:17" at bounding box center [636, 213] width 58 height 18
type input "23:59"
click at [649, 383] on span "Continue" at bounding box center [654, 384] width 27 height 8
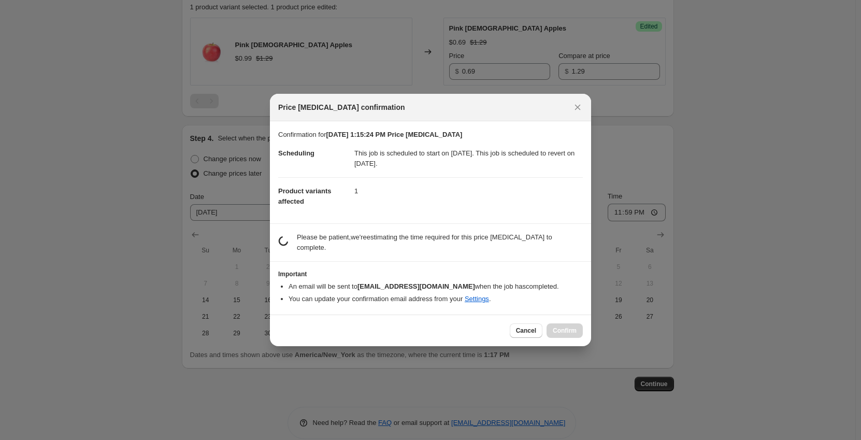
scroll to position [0, 0]
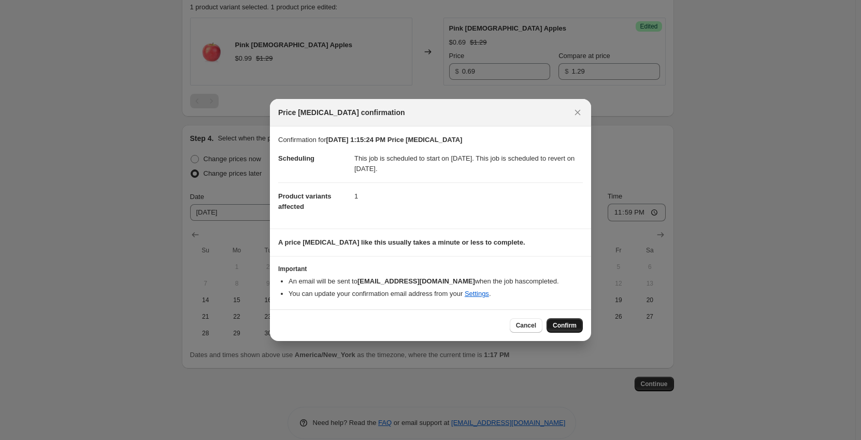
click at [564, 325] on span "Confirm" at bounding box center [565, 325] width 24 height 8
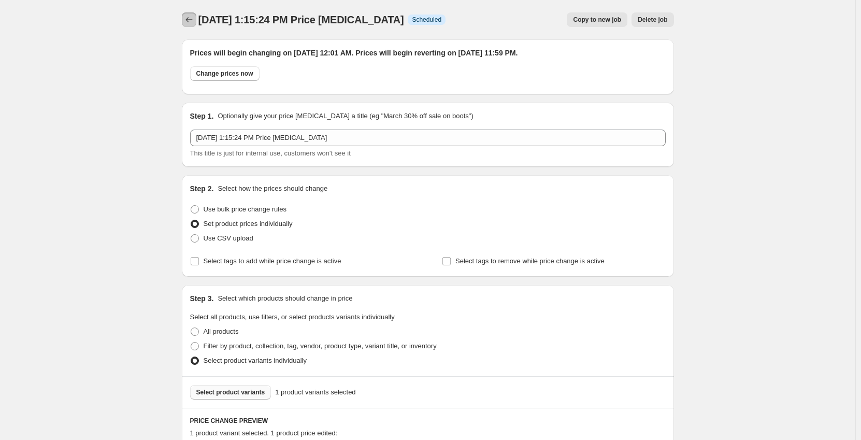
click at [192, 21] on icon "Price change jobs" at bounding box center [189, 20] width 10 height 10
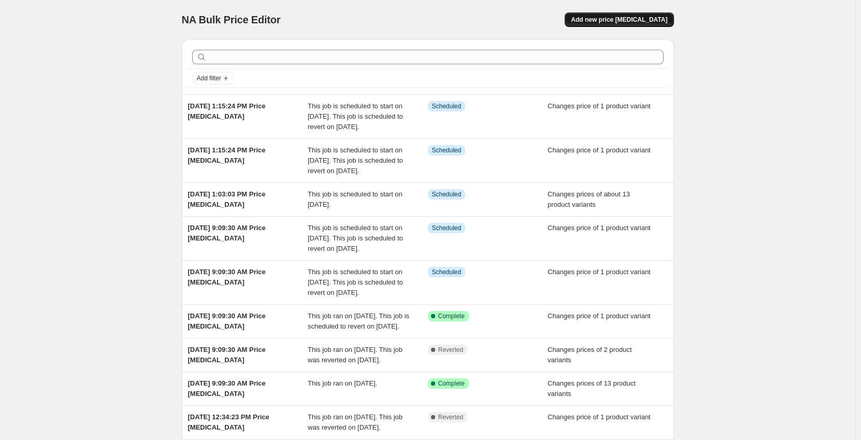
click at [642, 23] on span "Add new price [MEDICAL_DATA]" at bounding box center [619, 20] width 96 height 8
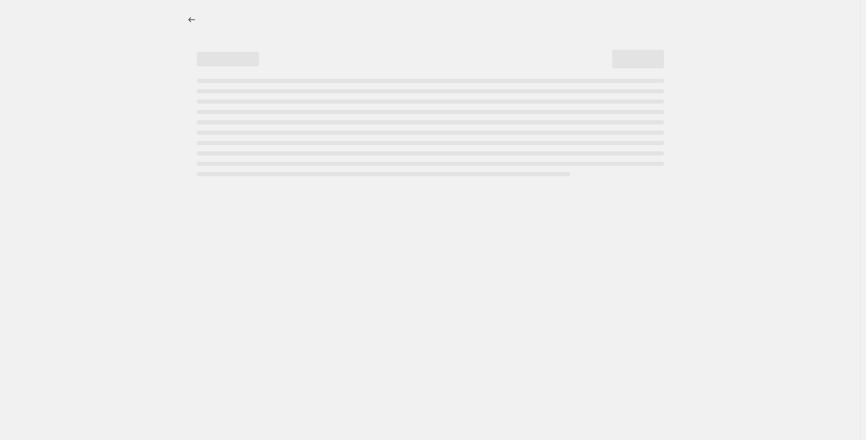
select select "percentage"
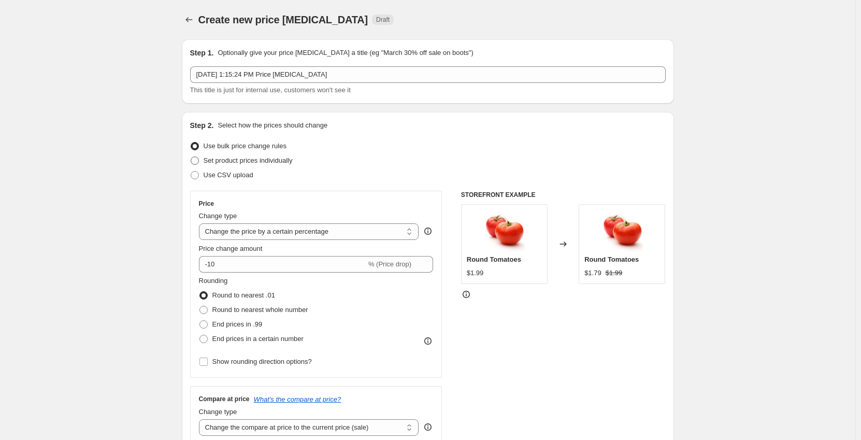
click at [251, 161] on span "Set product prices individually" at bounding box center [248, 160] width 89 height 8
click at [191, 157] on input "Set product prices individually" at bounding box center [191, 156] width 1 height 1
radio input "true"
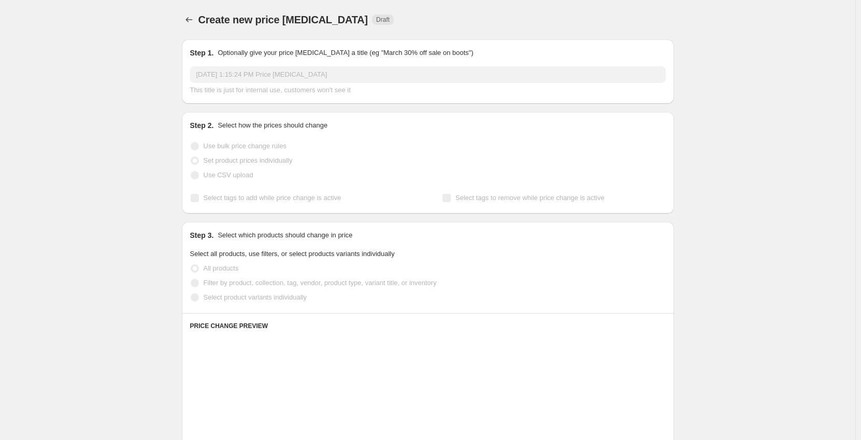
click at [242, 300] on span "Select product variants individually" at bounding box center [255, 297] width 103 height 8
click at [191, 294] on input "Select product variants individually" at bounding box center [191, 293] width 1 height 1
radio input "true"
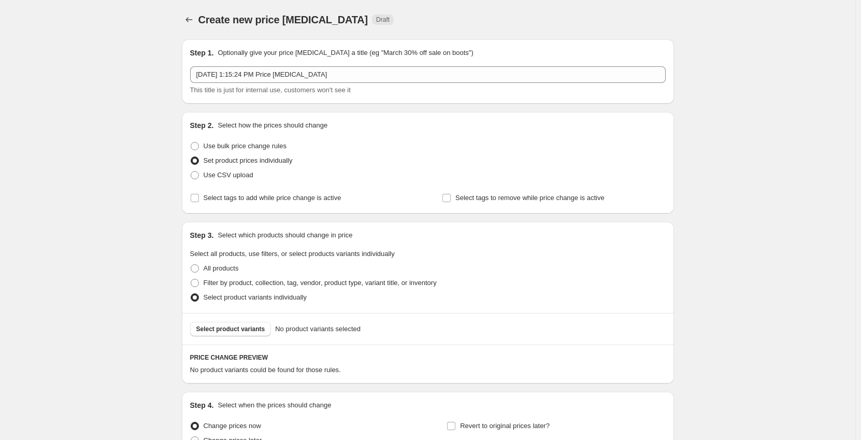
scroll to position [52, 0]
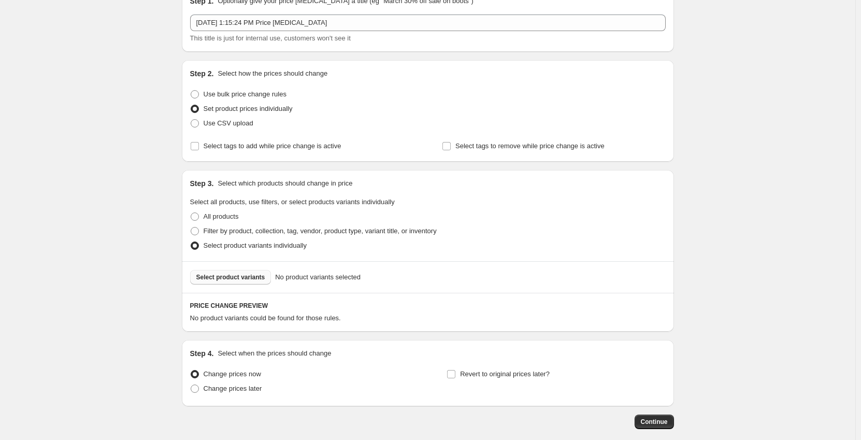
click at [236, 277] on span "Select product variants" at bounding box center [230, 277] width 69 height 8
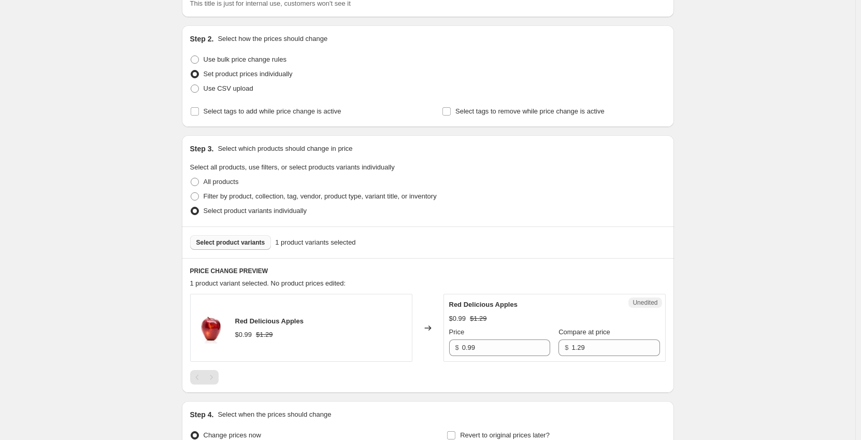
scroll to position [104, 0]
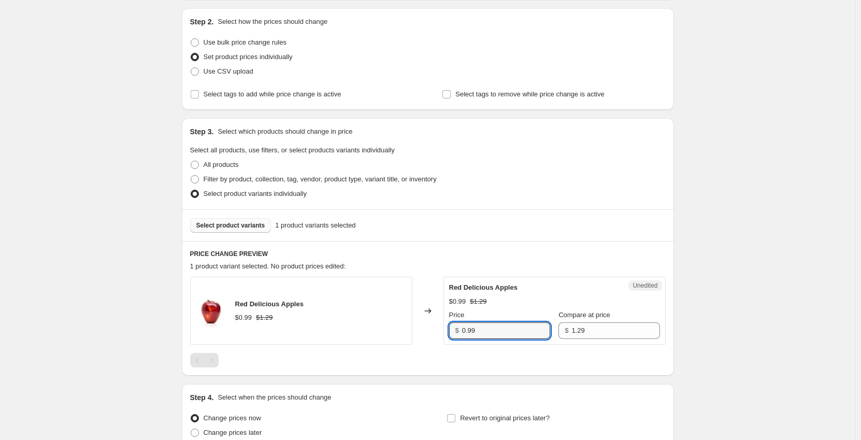
drag, startPoint x: 470, startPoint y: 334, endPoint x: 411, endPoint y: 323, distance: 59.9
click at [426, 339] on div "Red Delicious Apples $0.99 $1.29 Changed to Unedited Red Delicious Apples $0.99…" at bounding box center [427, 311] width 475 height 68
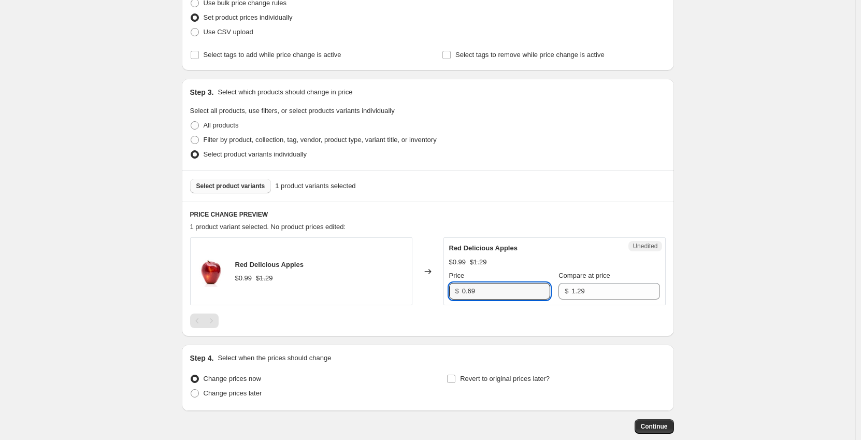
scroll to position [200, 0]
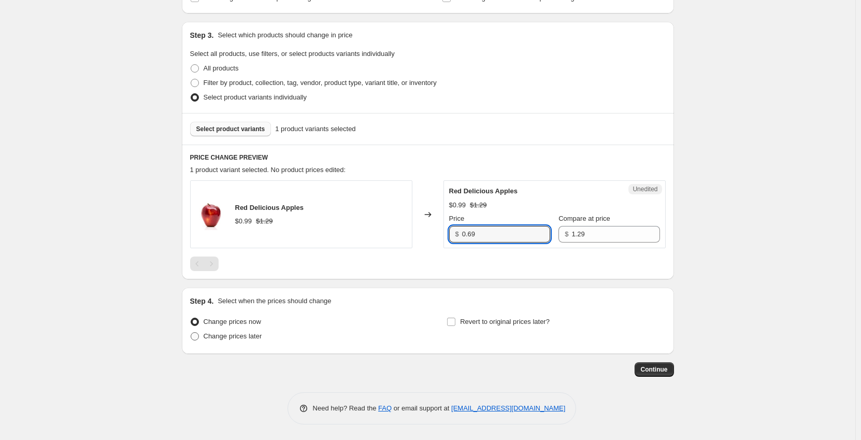
type input "0.69"
click at [239, 341] on span "Change prices later" at bounding box center [233, 336] width 59 height 10
click at [191, 332] on input "Change prices later" at bounding box center [191, 332] width 1 height 1
radio input "true"
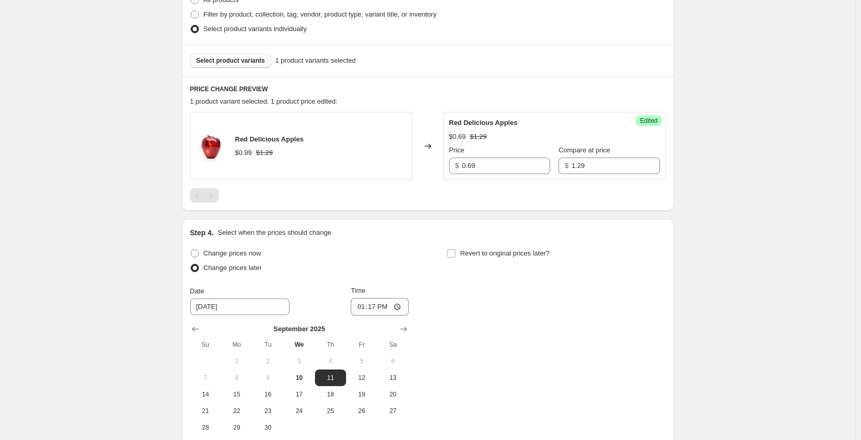
scroll to position [355, 0]
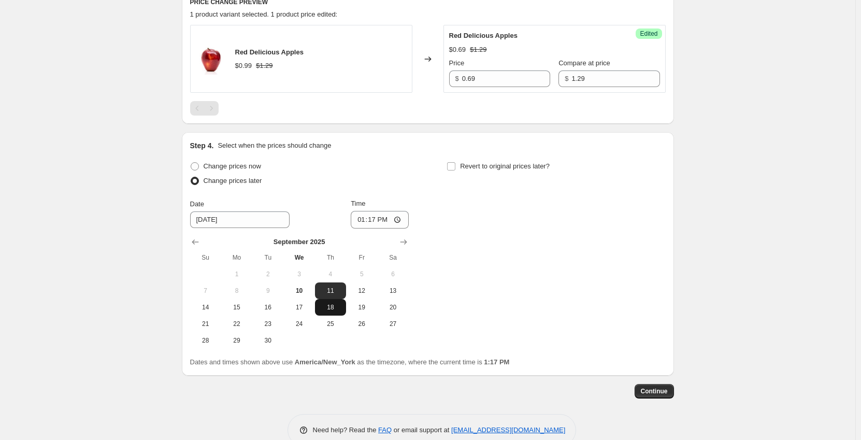
click at [340, 307] on span "18" at bounding box center [330, 307] width 23 height 8
type input "9/18/2025"
click at [363, 218] on input "13:17" at bounding box center [380, 220] width 58 height 18
type input "00:01"
click at [450, 169] on input "Revert to original prices later?" at bounding box center [451, 166] width 8 height 8
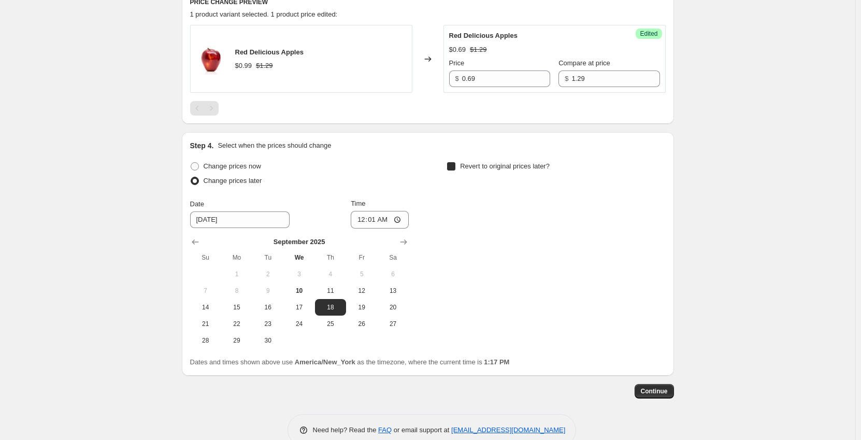
checkbox input "true"
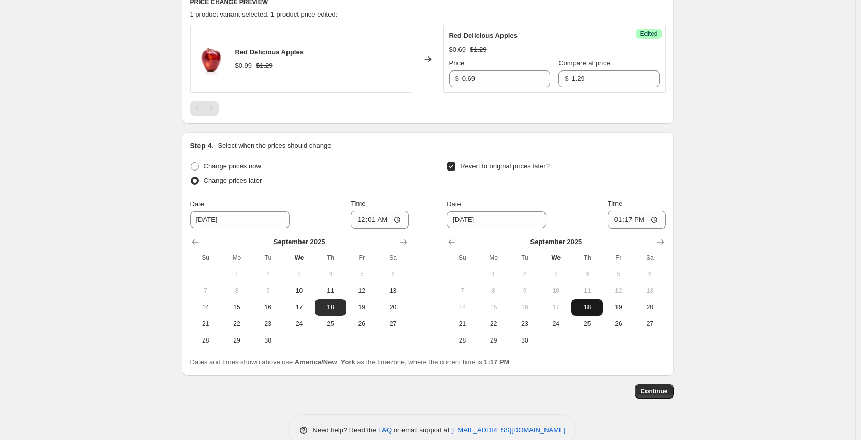
click at [591, 309] on span "18" at bounding box center [586, 307] width 23 height 8
type input "9/18/2025"
click at [619, 219] on input "13:17" at bounding box center [636, 220] width 58 height 18
type input "23:59"
click at [667, 392] on span "Continue" at bounding box center [654, 391] width 27 height 8
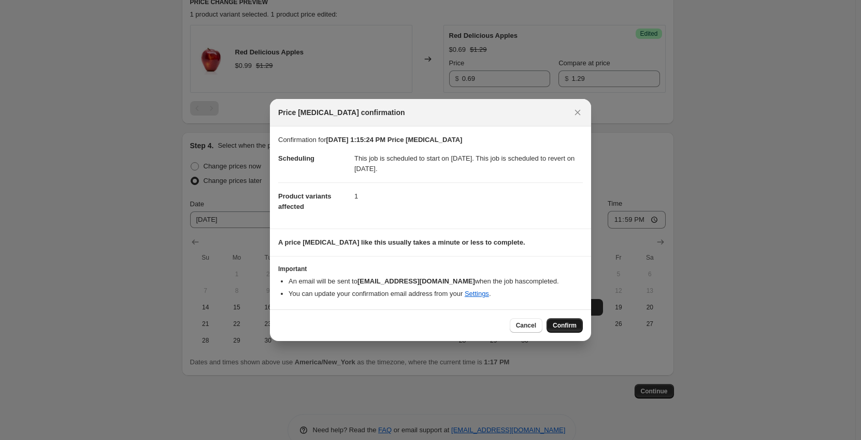
click at [574, 332] on button "Confirm" at bounding box center [564, 325] width 36 height 15
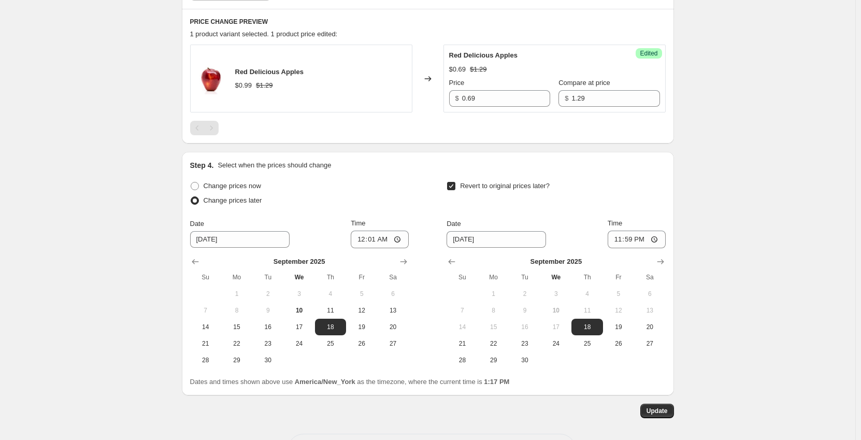
scroll to position [440, 0]
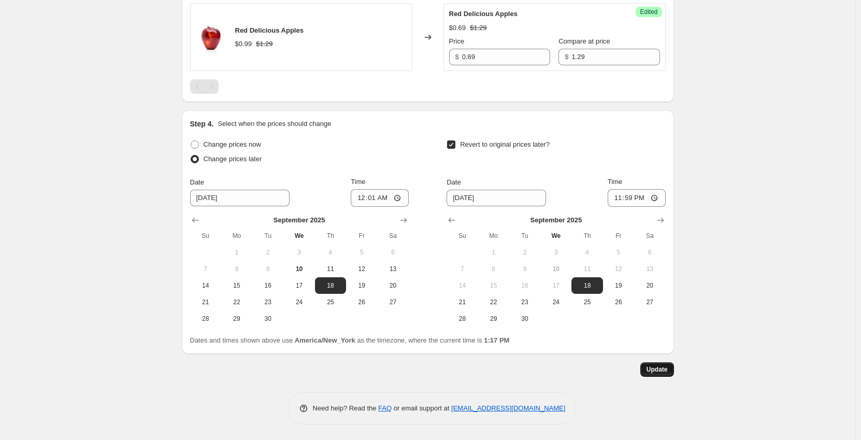
click at [668, 371] on span "Update" at bounding box center [656, 369] width 21 height 8
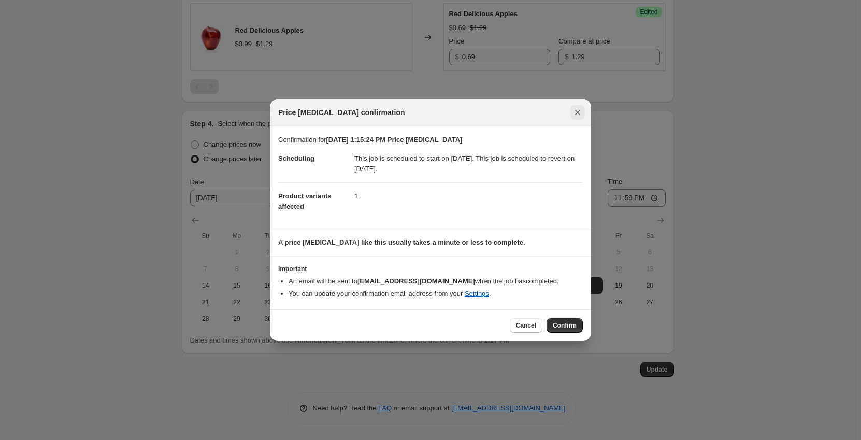
click at [575, 108] on icon "Close" at bounding box center [577, 112] width 10 height 10
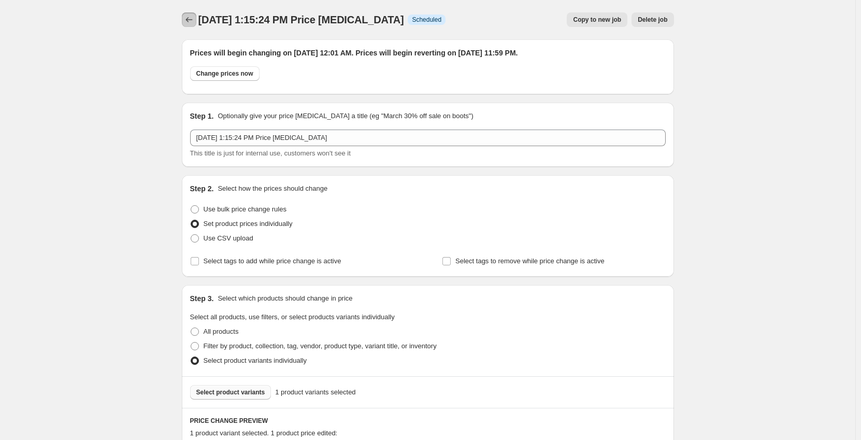
click at [190, 20] on icon "Price change jobs" at bounding box center [189, 20] width 10 height 10
